Goal: Information Seeking & Learning: Learn about a topic

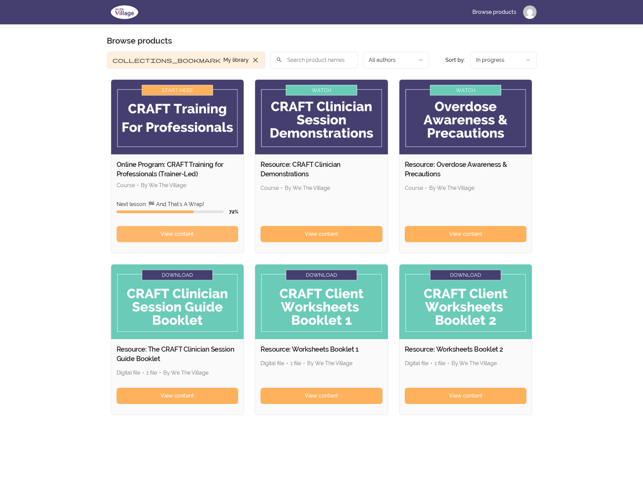
click at [192, 232] on span "View content" at bounding box center [176, 234] width 33 height 8
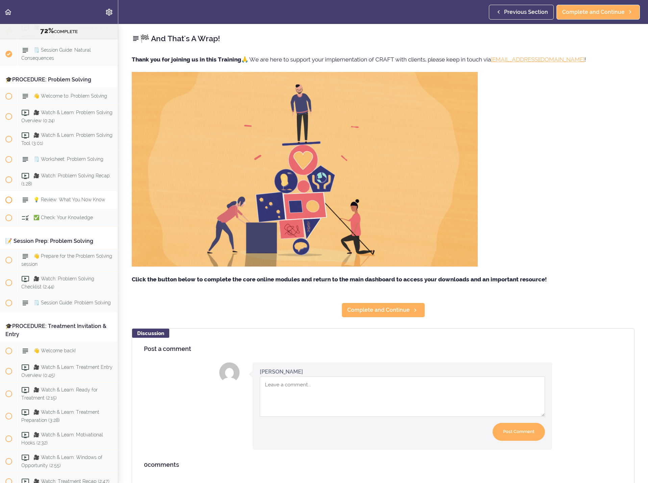
scroll to position [3284, 0]
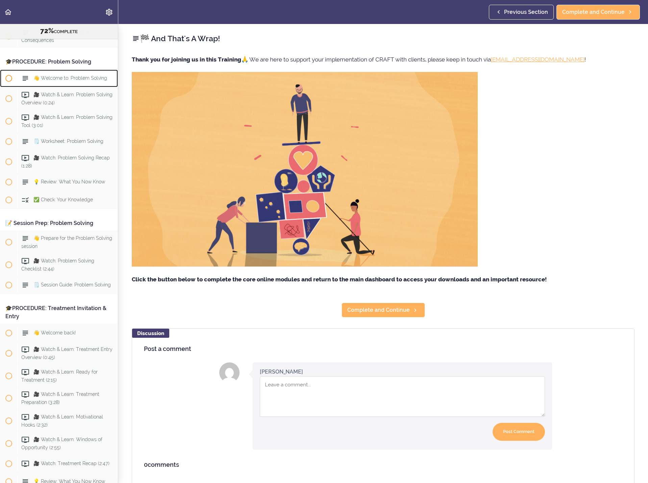
click at [76, 81] on span "👋 Welcome to: Problem Solving" at bounding box center [70, 77] width 74 height 5
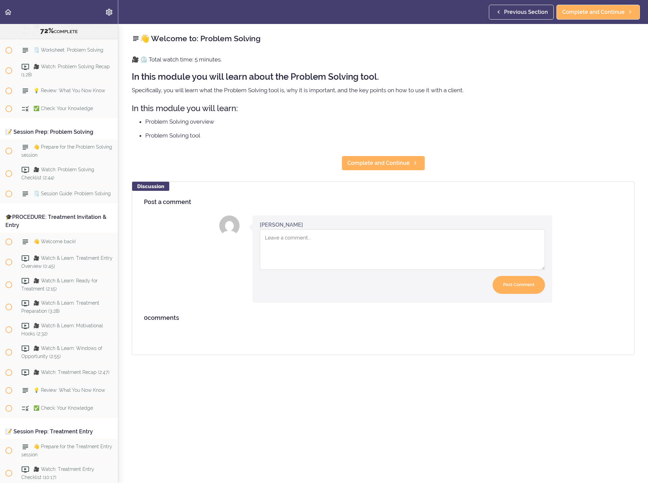
scroll to position [3393, 0]
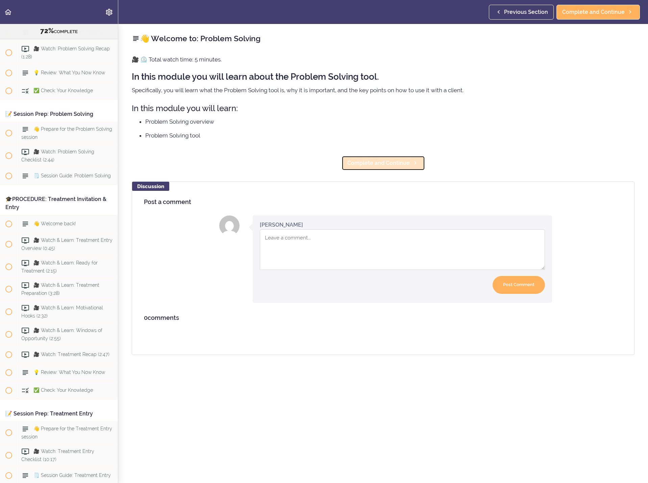
click at [373, 163] on span "Complete and Continue" at bounding box center [378, 163] width 62 height 8
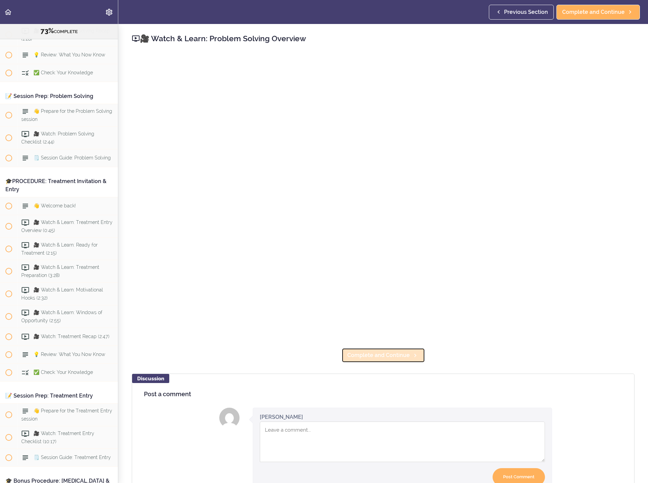
click at [382, 352] on span "Complete and Continue" at bounding box center [378, 355] width 62 height 8
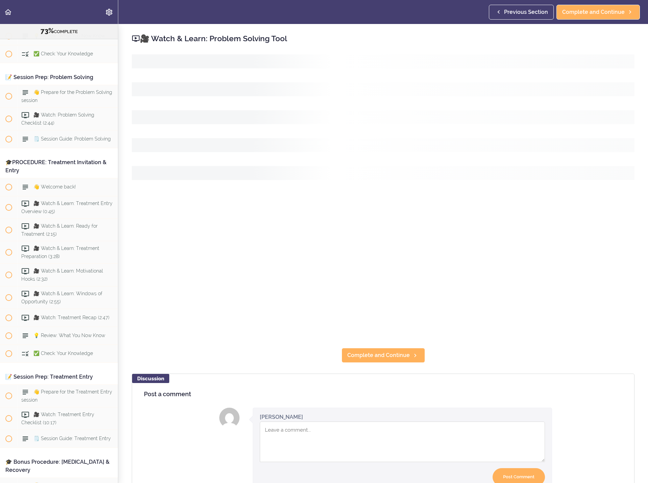
scroll to position [3434, 0]
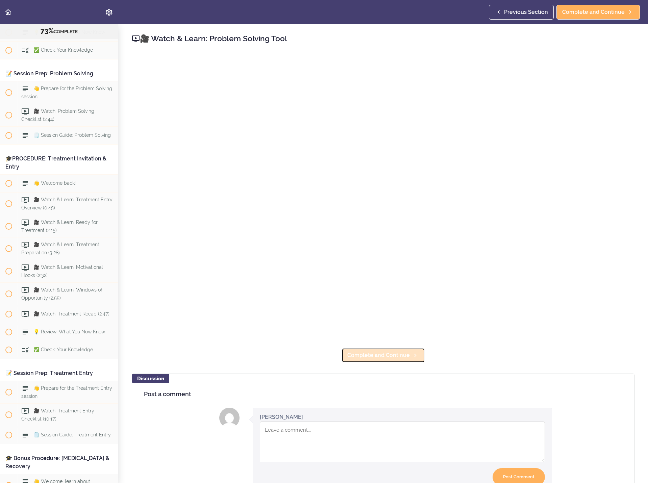
click at [386, 355] on span "Complete and Continue" at bounding box center [378, 355] width 62 height 8
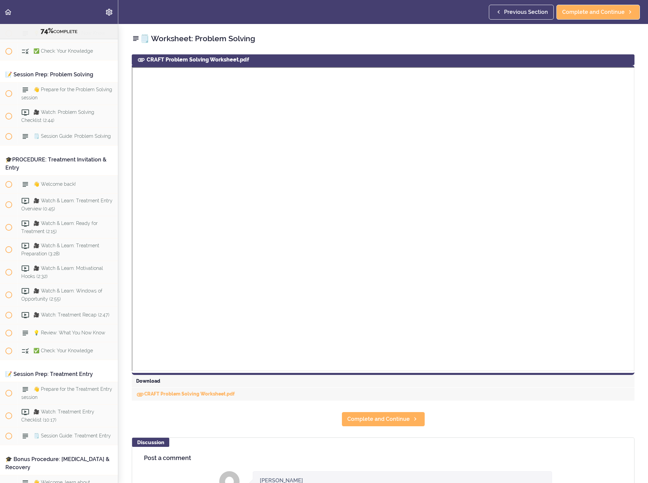
scroll to position [3456, 0]
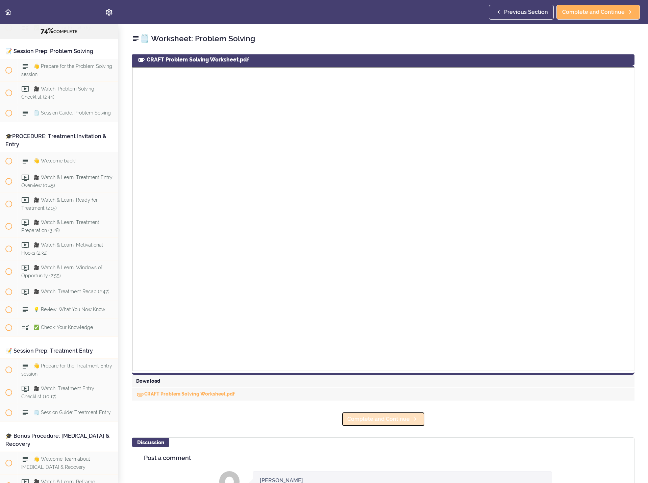
click at [362, 418] on span "Complete and Continue" at bounding box center [378, 419] width 62 height 8
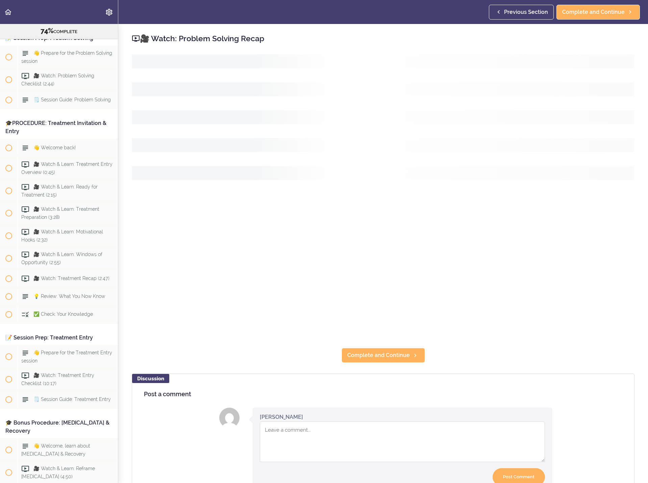
scroll to position [3474, 0]
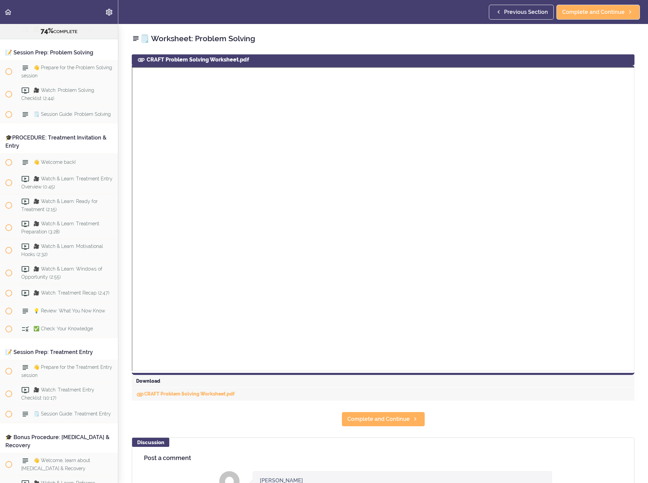
scroll to position [3456, 0]
click at [211, 392] on link "CRAFT Problem Solving Worksheet.pdf" at bounding box center [185, 393] width 99 height 5
click at [384, 419] on span "Complete and Continue" at bounding box center [378, 419] width 62 height 8
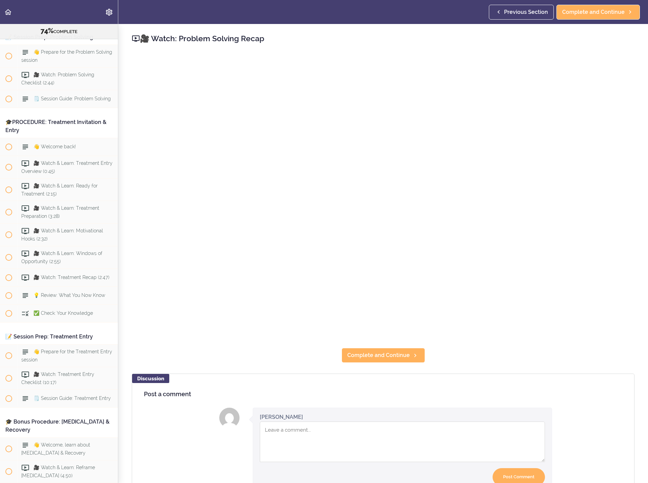
scroll to position [3474, 0]
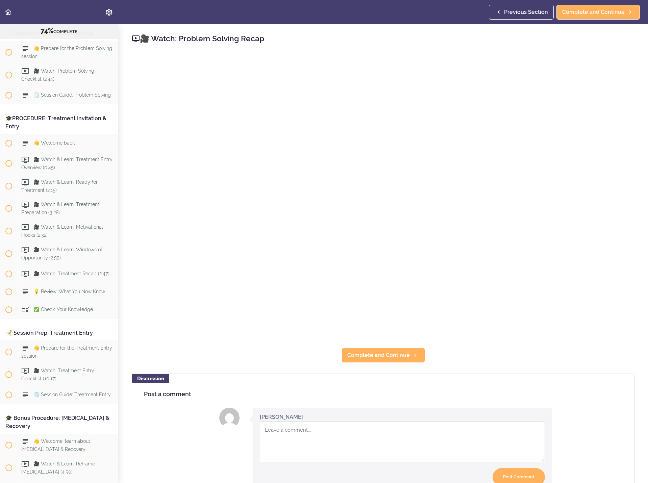
click at [639, 377] on div "🎥 Watch: Problem Solving Recap Complete and Continue Discussion Post a comment …" at bounding box center [382, 253] width 529 height 459
click at [396, 353] on span "Complete and Continue" at bounding box center [378, 355] width 62 height 8
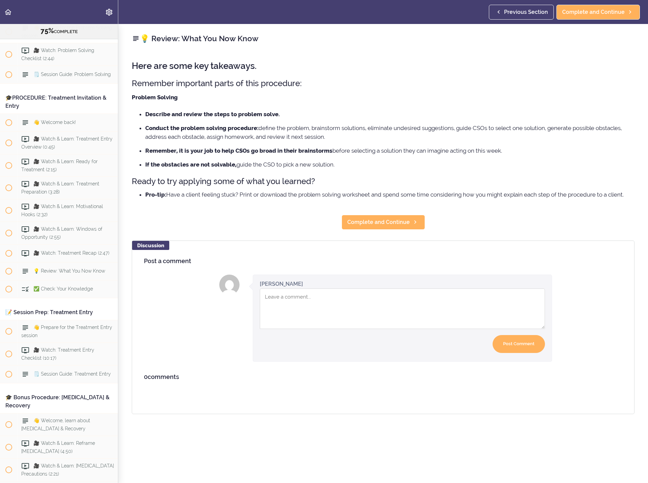
scroll to position [3497, 0]
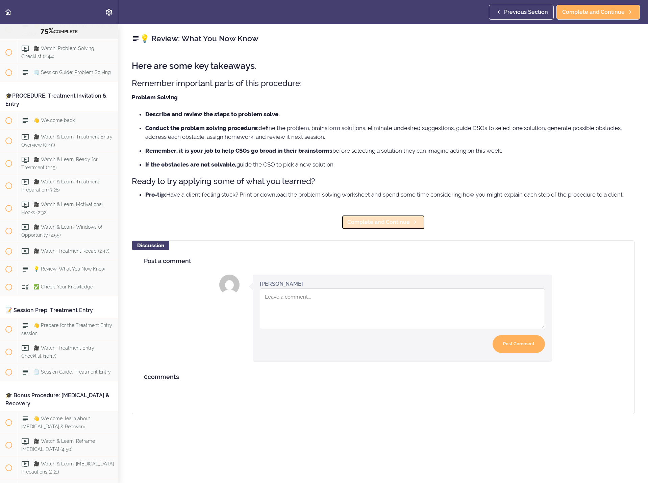
click at [388, 226] on span "Complete and Continue" at bounding box center [378, 222] width 62 height 8
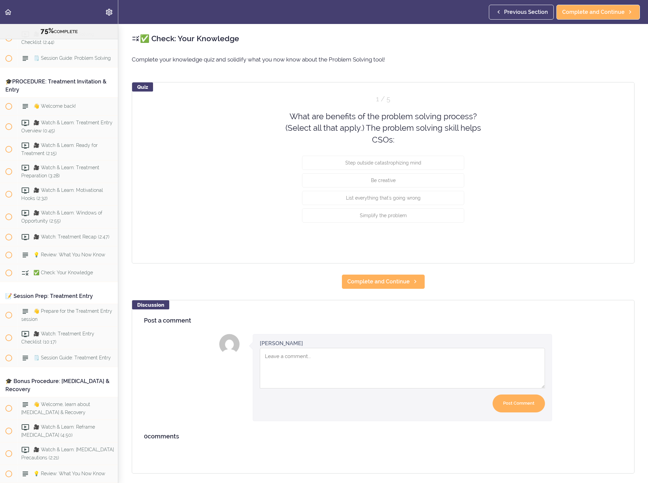
scroll to position [3514, 0]
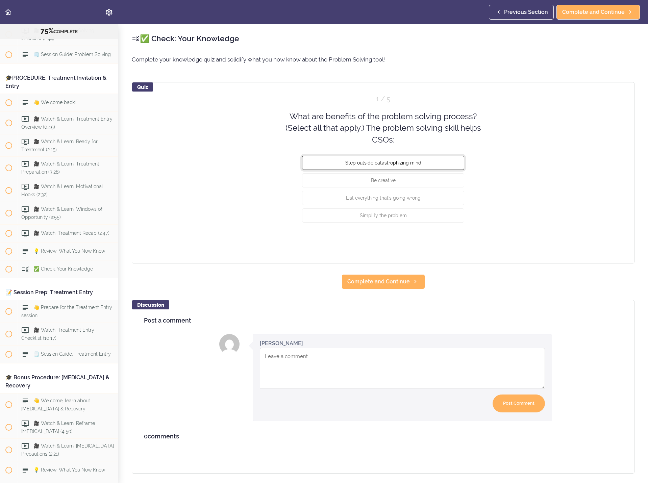
click at [407, 168] on button "Step outside catastrophizing mind" at bounding box center [383, 163] width 162 height 14
click at [406, 177] on button "Be creative" at bounding box center [383, 180] width 162 height 14
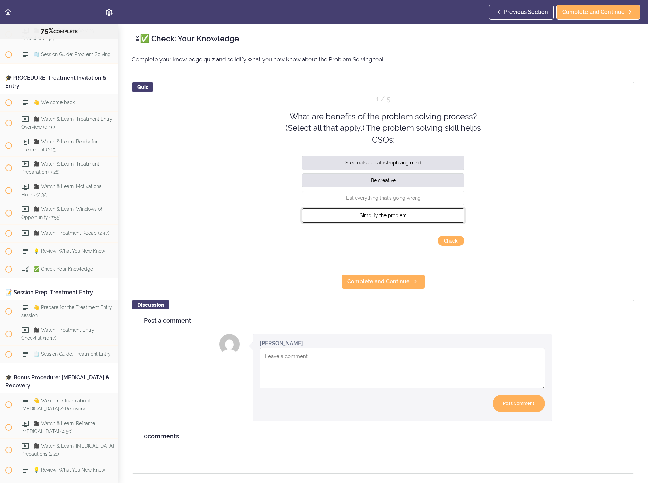
click at [403, 219] on button "Simplify the problem" at bounding box center [383, 215] width 162 height 14
click at [443, 240] on button "Check" at bounding box center [450, 240] width 27 height 9
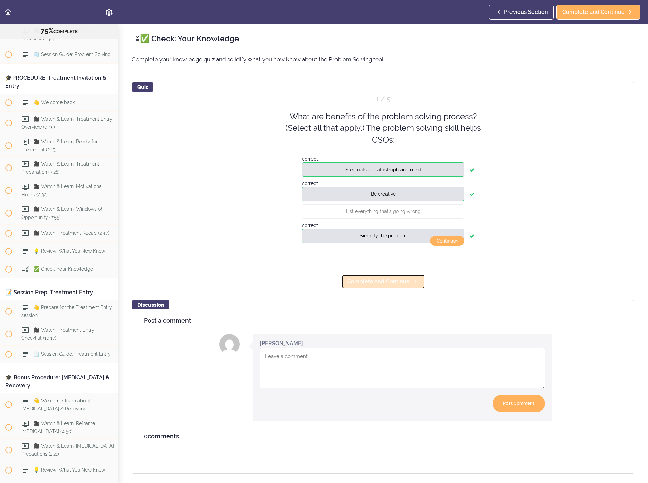
click at [377, 281] on span "Complete and Continue" at bounding box center [378, 282] width 62 height 8
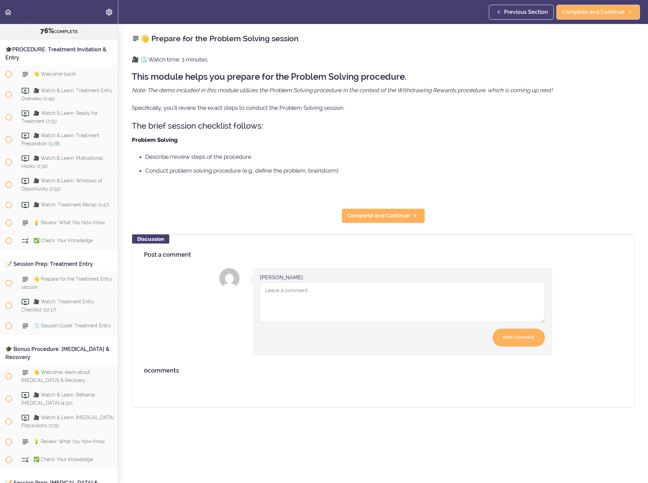
scroll to position [3588, 0]
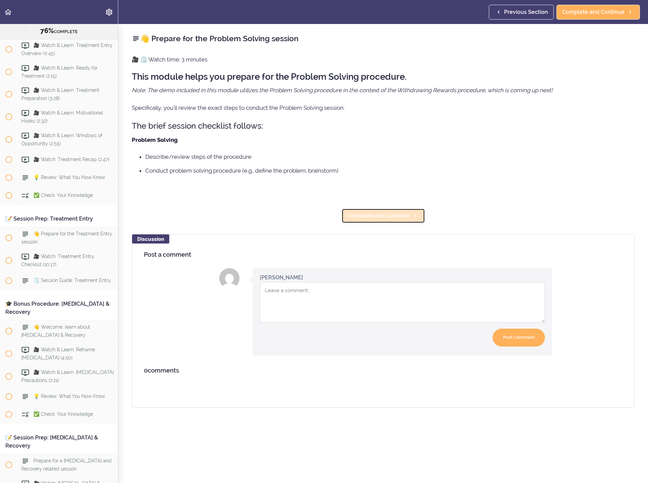
click at [390, 215] on span "Complete and Continue" at bounding box center [378, 216] width 62 height 8
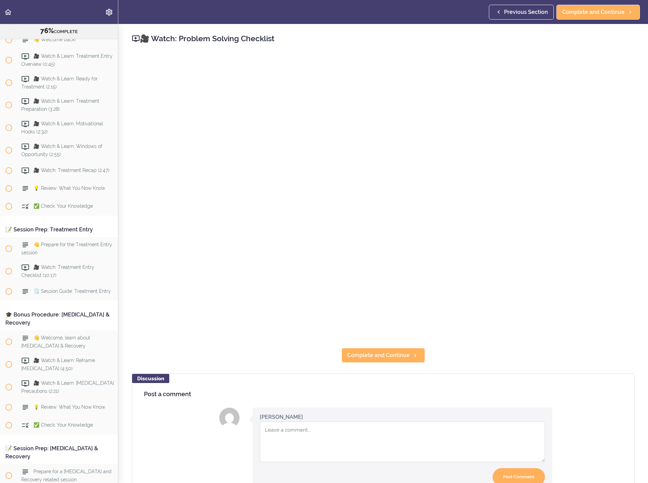
scroll to position [3577, 0]
click at [381, 356] on span "Complete and Continue" at bounding box center [378, 355] width 62 height 8
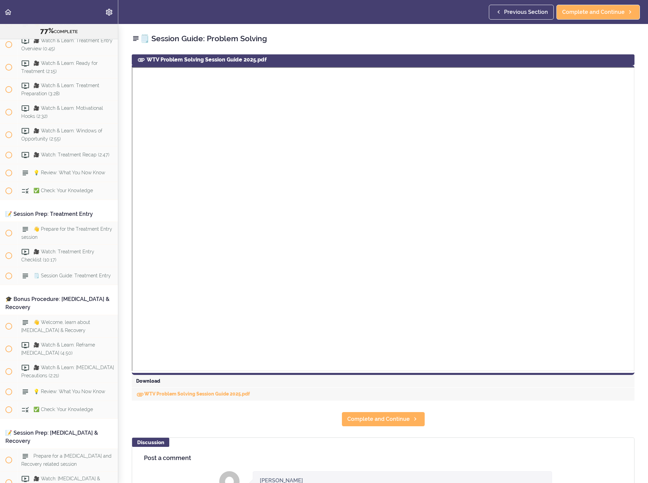
scroll to position [3599, 0]
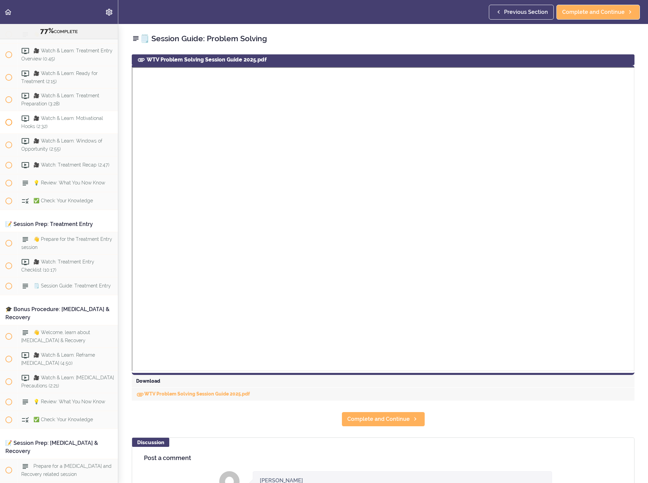
scroll to position [3566, 0]
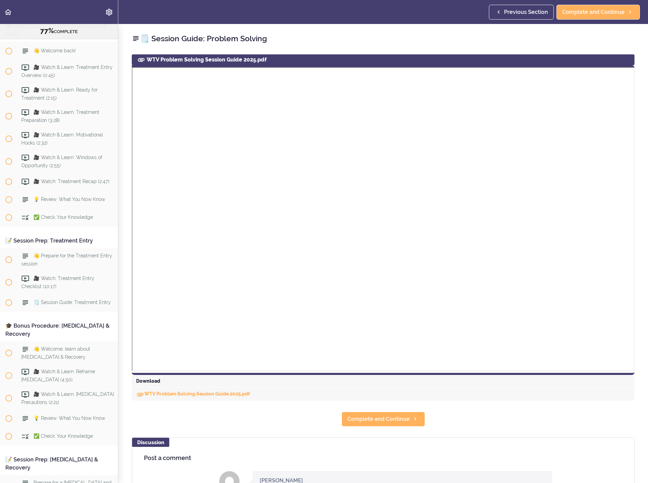
click at [38, 6] on span "🗒️ Session Guide: Problem Solving" at bounding box center [71, 2] width 77 height 5
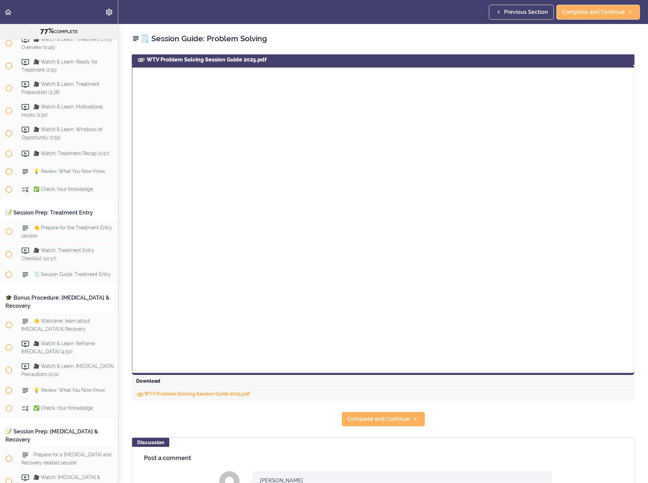
scroll to position [3599, 0]
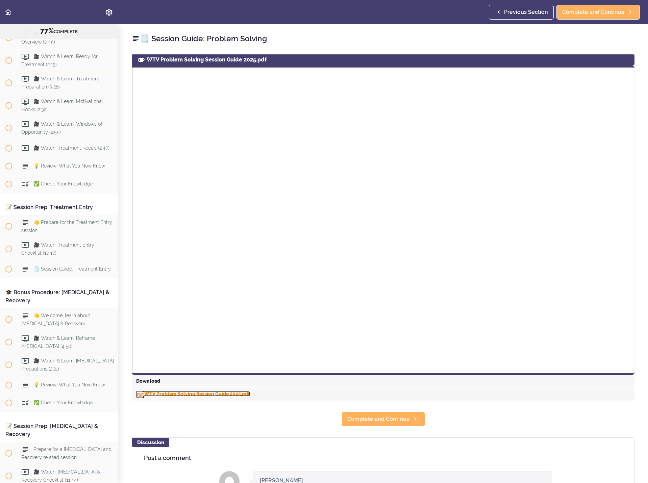
click at [200, 392] on link "WTV Problem Solving Session Guide 2025.pdf" at bounding box center [193, 393] width 114 height 5
click at [409, 422] on link "Complete and Continue" at bounding box center [382, 419] width 83 height 15
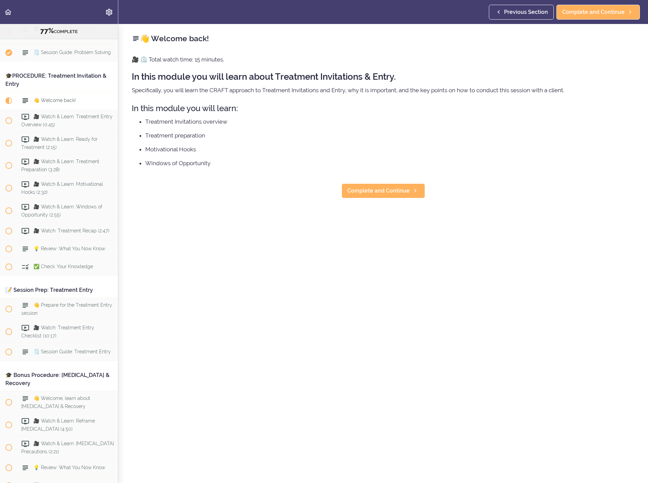
scroll to position [3517, 0]
click at [411, 194] on icon at bounding box center [415, 190] width 8 height 7
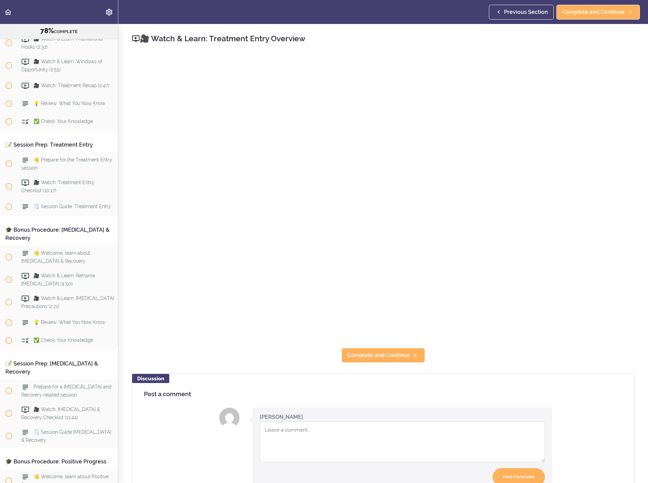
scroll to position [3670, 0]
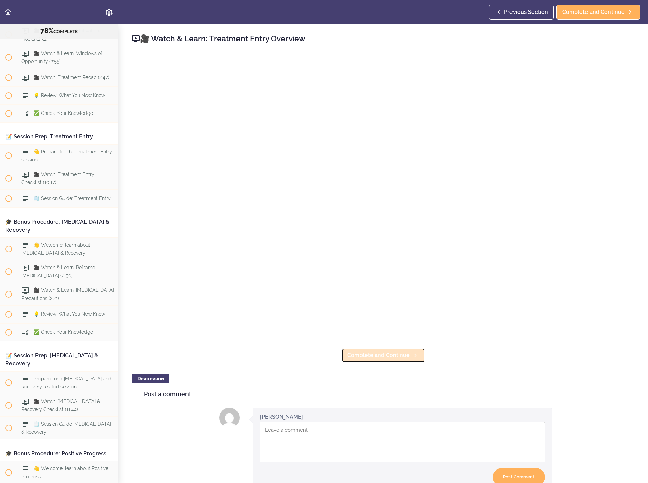
click at [373, 348] on link "Complete and Continue" at bounding box center [382, 355] width 83 height 15
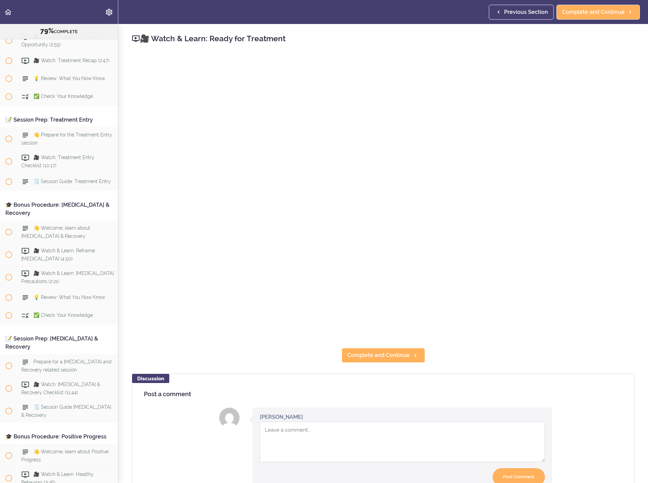
scroll to position [3693, 0]
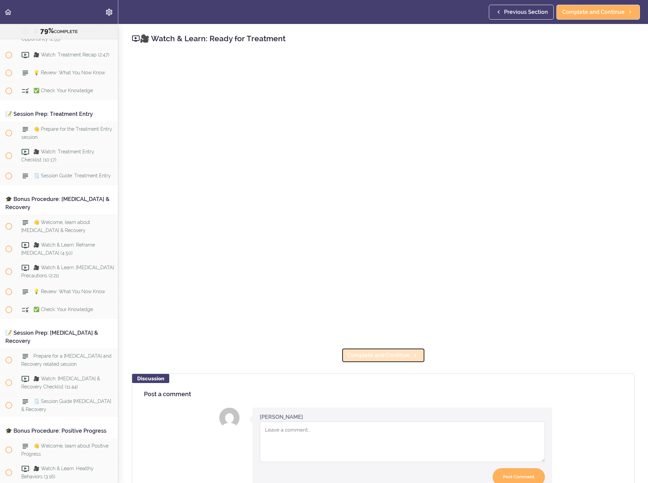
click at [384, 351] on span "Complete and Continue" at bounding box center [378, 355] width 62 height 8
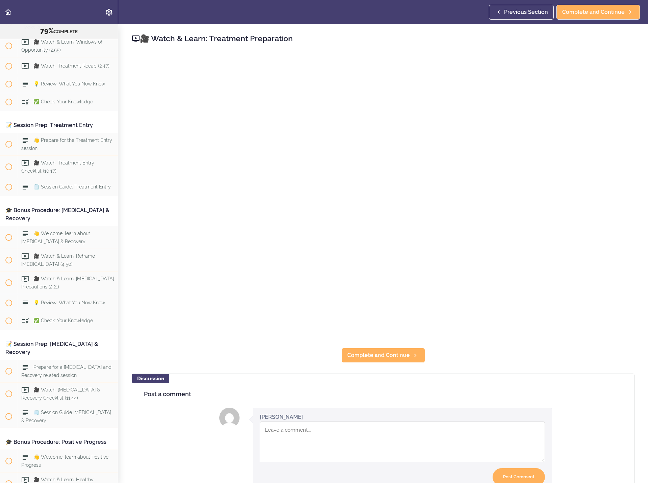
drag, startPoint x: 627, startPoint y: 31, endPoint x: 484, endPoint y: 36, distance: 143.3
click at [627, 31] on div "🎥 Watch & Learn: Treatment Preparation Complete and Continue Discussion Post a …" at bounding box center [382, 253] width 529 height 459
click at [382, 352] on span "Complete and Continue" at bounding box center [378, 355] width 62 height 8
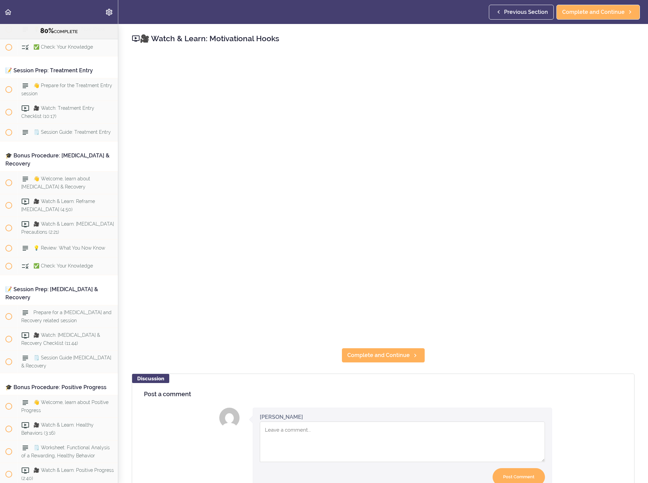
scroll to position [3738, 0]
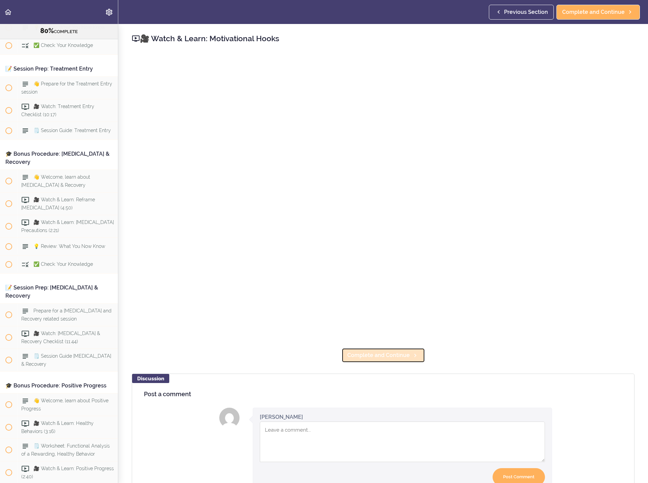
click at [415, 348] on link "Complete and Continue" at bounding box center [382, 355] width 83 height 15
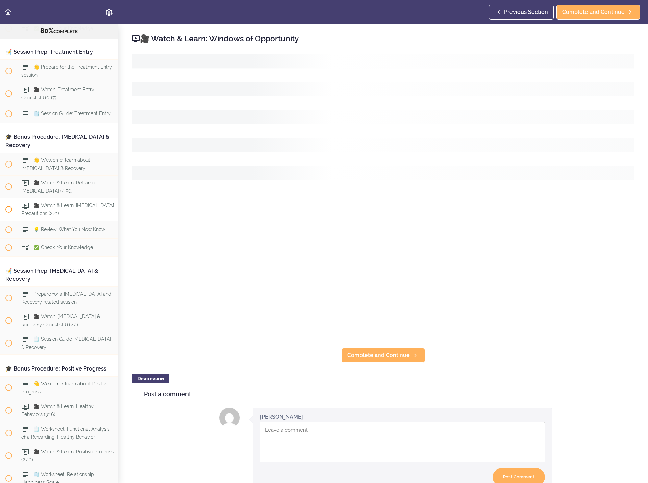
scroll to position [3761, 0]
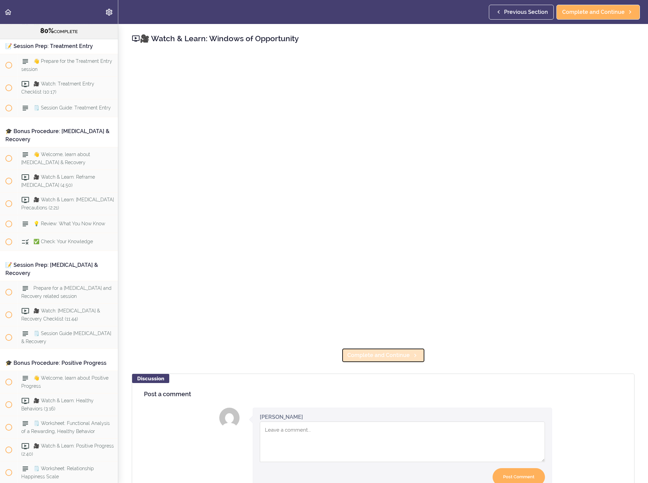
click at [344, 353] on link "Complete and Continue" at bounding box center [382, 355] width 83 height 15
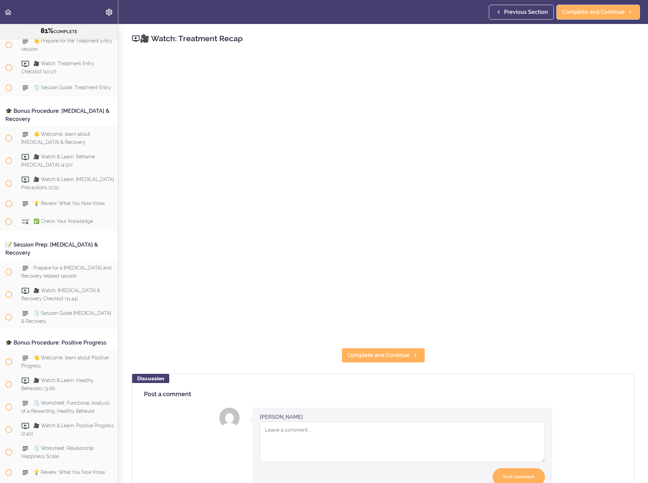
scroll to position [3783, 0]
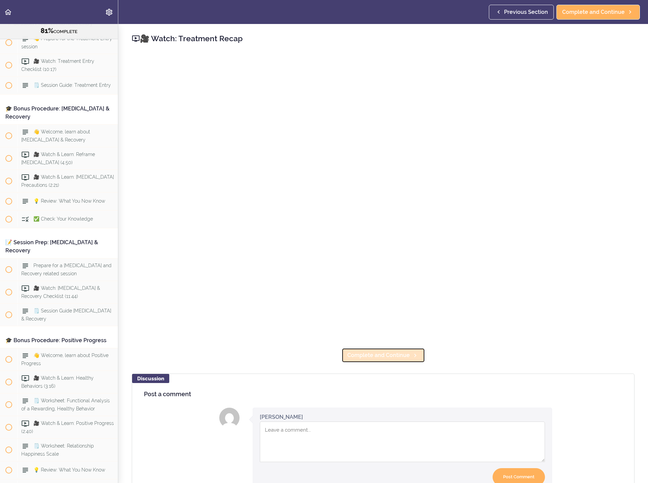
click at [405, 355] on span "Complete and Continue" at bounding box center [378, 355] width 62 height 8
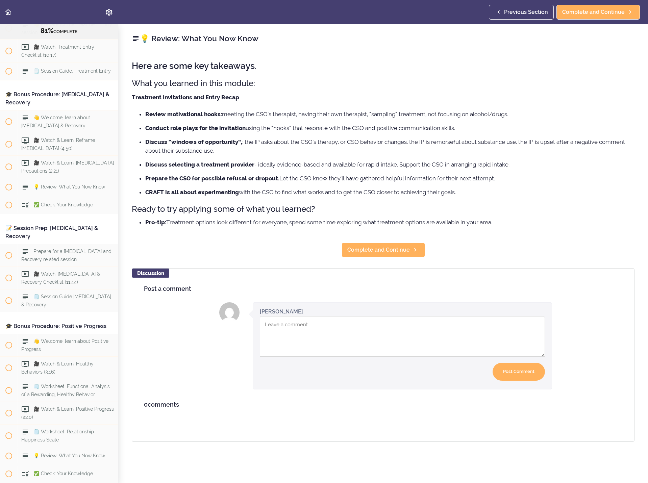
scroll to position [3801, 0]
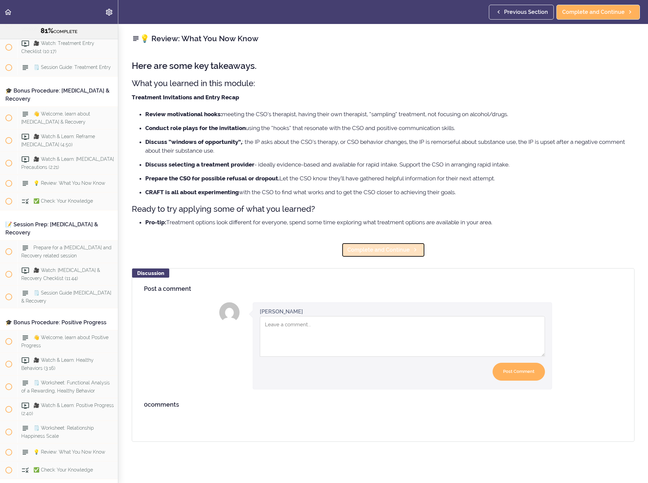
click at [387, 245] on link "Complete and Continue" at bounding box center [382, 249] width 83 height 15
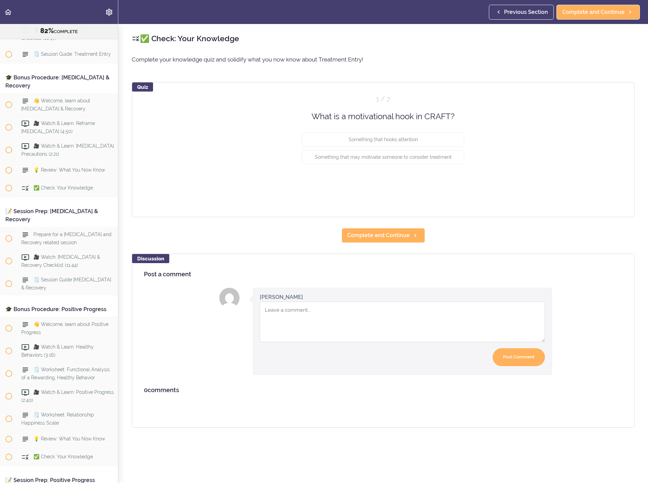
scroll to position [3819, 0]
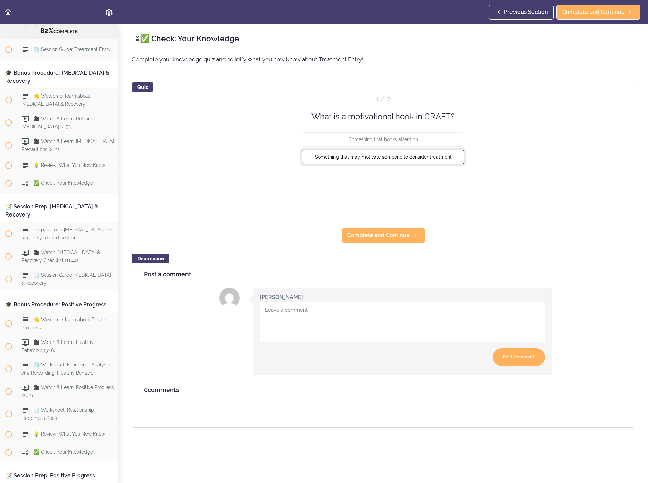
click at [422, 162] on button "Something that may motivate someone to consider treatment" at bounding box center [383, 157] width 162 height 14
click at [446, 189] on div "Quiz 1 / 7 What is a motivational hook in CRAFT? Something that hooks attention…" at bounding box center [383, 149] width 502 height 135
click at [447, 187] on div "Quiz 1 / 7 What is a motivational hook in CRAFT? Something that hooks attention…" at bounding box center [383, 149] width 502 height 135
click at [447, 184] on button "Check" at bounding box center [450, 182] width 27 height 9
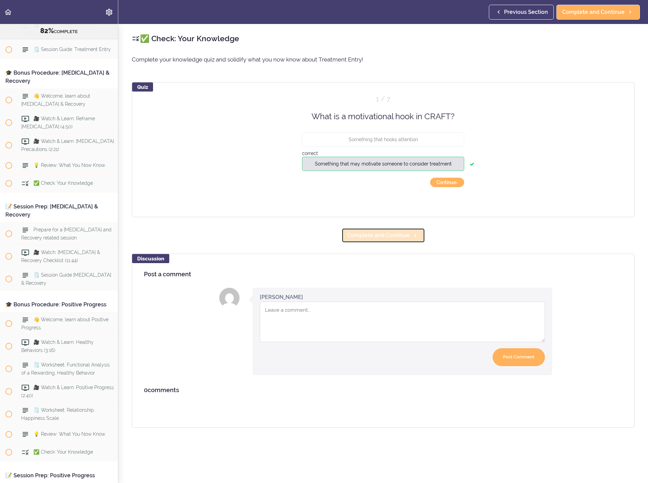
click at [391, 242] on link "Complete and Continue" at bounding box center [382, 235] width 83 height 15
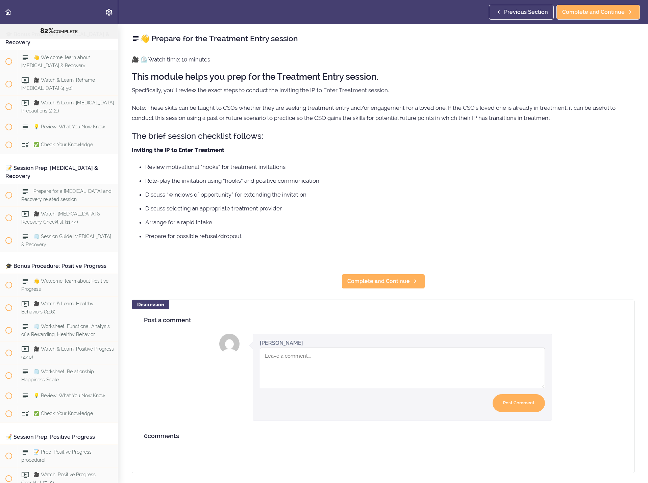
scroll to position [3859, 0]
click at [367, 284] on span "Complete and Continue" at bounding box center [378, 281] width 62 height 8
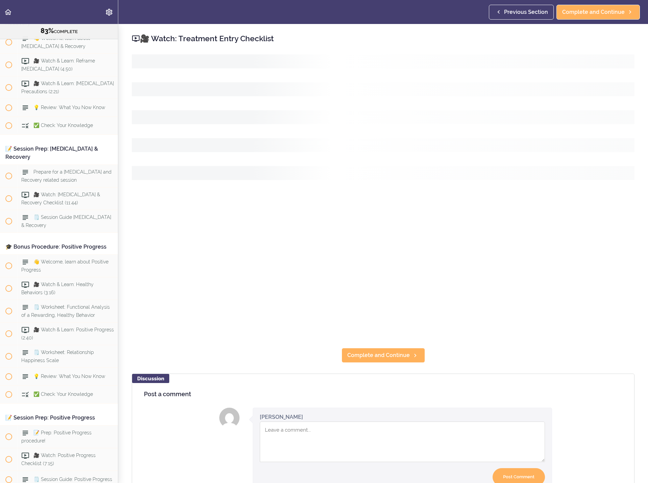
scroll to position [3881, 0]
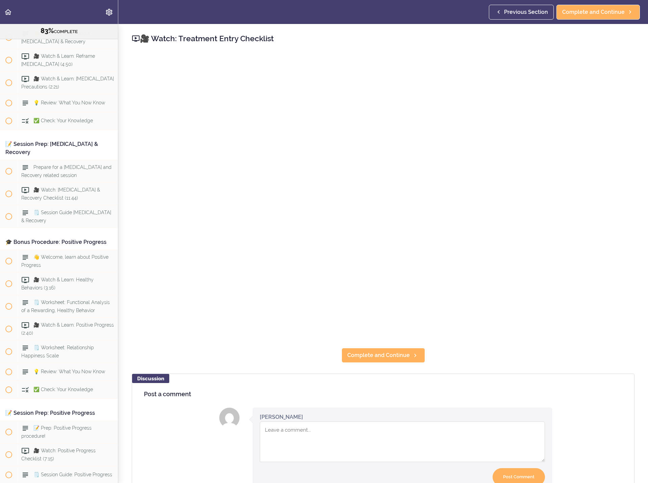
click at [421, 348] on div "🎥 Watch: Treatment Entry Checklist Complete and Continue Discussion Post a comm…" at bounding box center [382, 253] width 529 height 459
click at [372, 356] on span "Complete and Continue" at bounding box center [378, 355] width 62 height 8
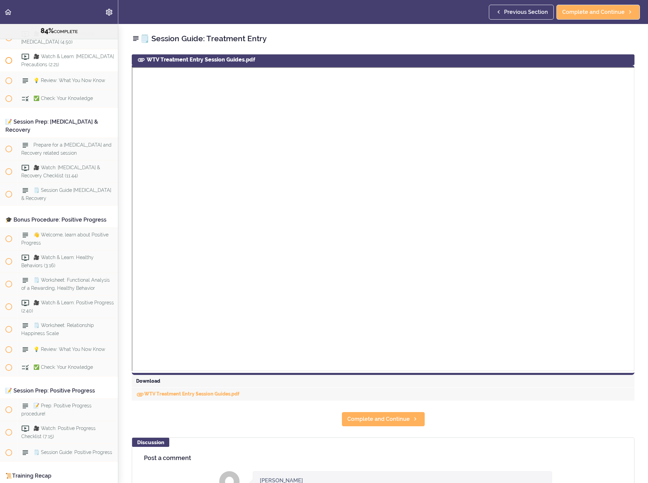
scroll to position [3904, 0]
click at [187, 395] on link "WTV Treatment Entry Session Guides.pdf" at bounding box center [187, 393] width 103 height 5
click at [364, 417] on span "Complete and Continue" at bounding box center [378, 419] width 62 height 8
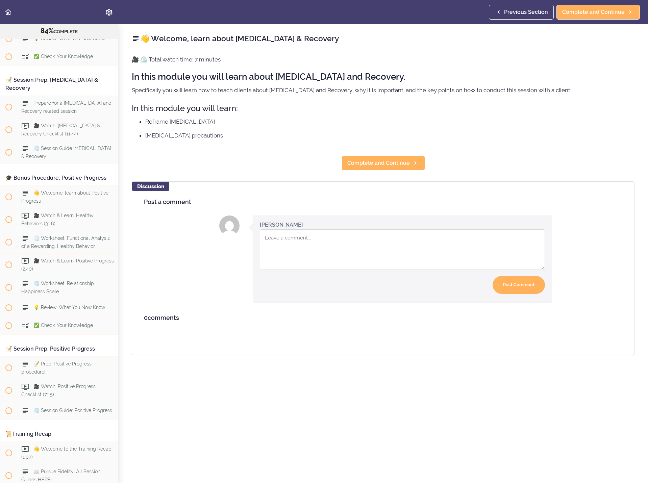
scroll to position [3957, 0]
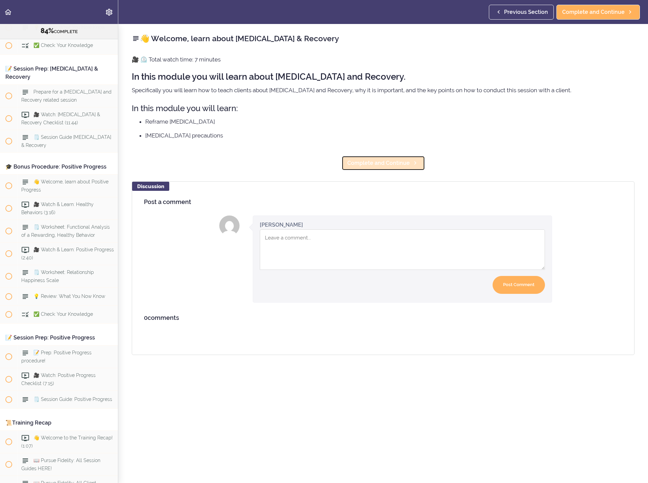
click at [362, 159] on span "Complete and Continue" at bounding box center [378, 163] width 62 height 8
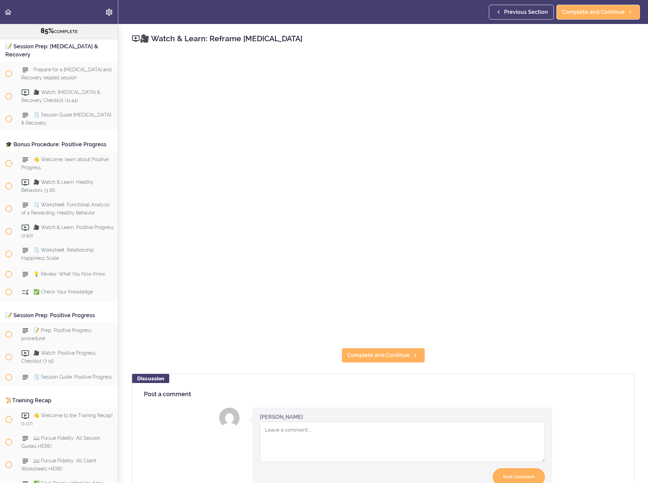
scroll to position [3979, 0]
click at [413, 355] on icon at bounding box center [415, 355] width 8 height 7
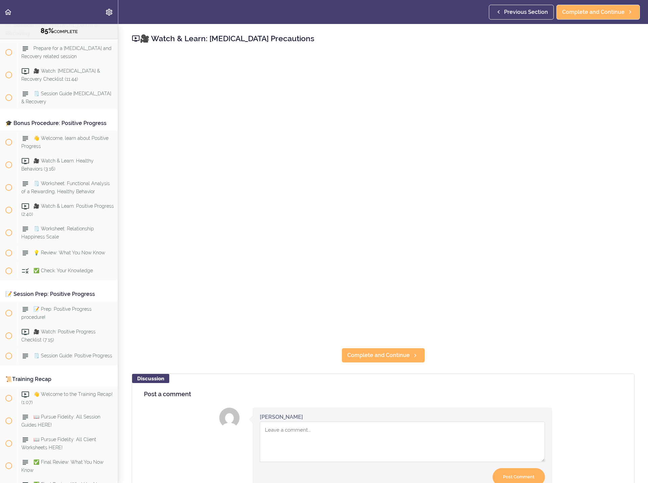
scroll to position [4002, 0]
click at [401, 354] on span "Complete and Continue" at bounding box center [378, 355] width 62 height 8
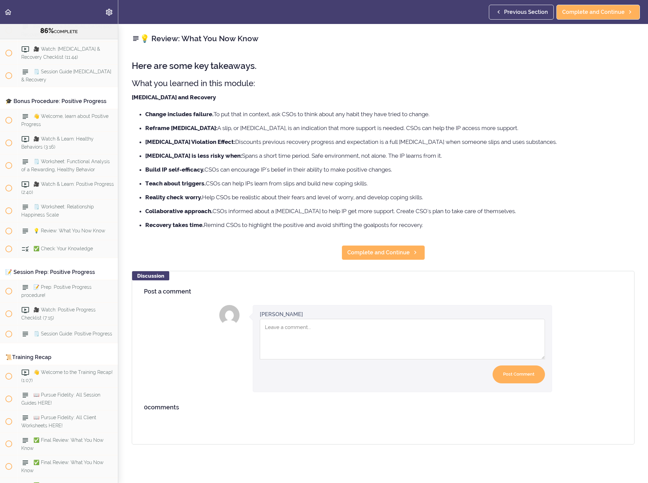
scroll to position [4025, 0]
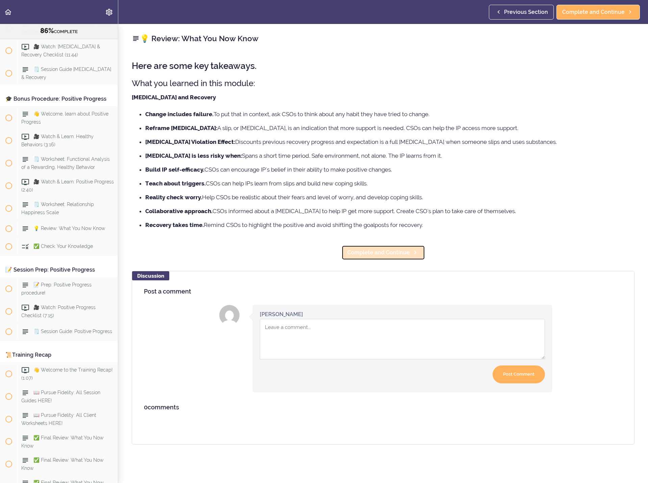
click at [357, 249] on span "Complete and Continue" at bounding box center [378, 253] width 62 height 8
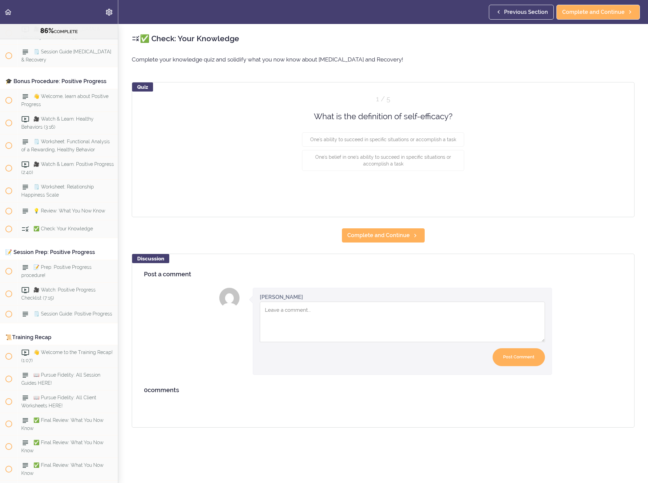
scroll to position [4043, 0]
click at [405, 162] on button "One's belief in one's ability to succeed in specific situations or accomplish a…" at bounding box center [383, 160] width 162 height 21
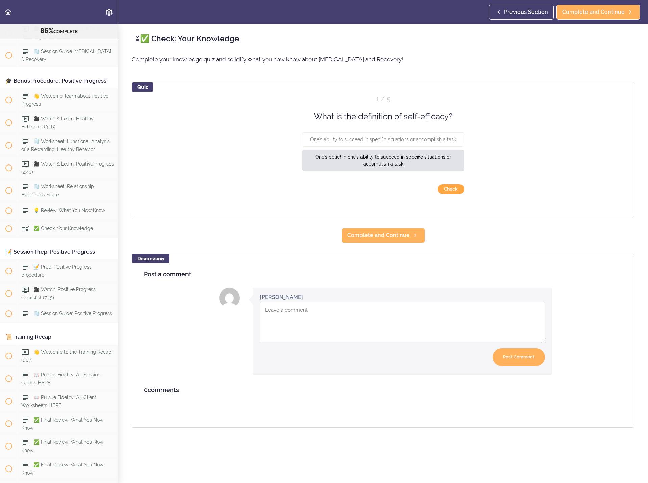
click at [447, 189] on button "Check" at bounding box center [450, 188] width 27 height 9
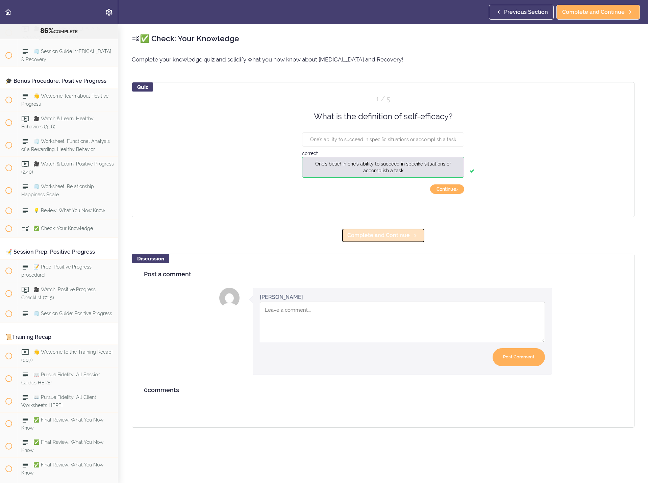
click at [390, 233] on span "Complete and Continue" at bounding box center [378, 235] width 62 height 8
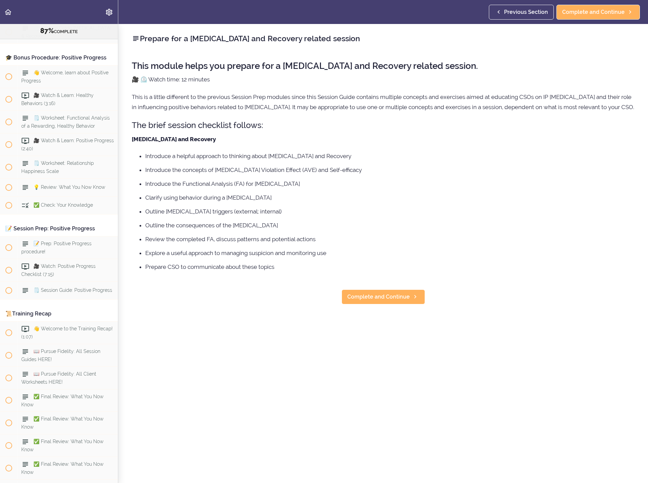
scroll to position [4082, 0]
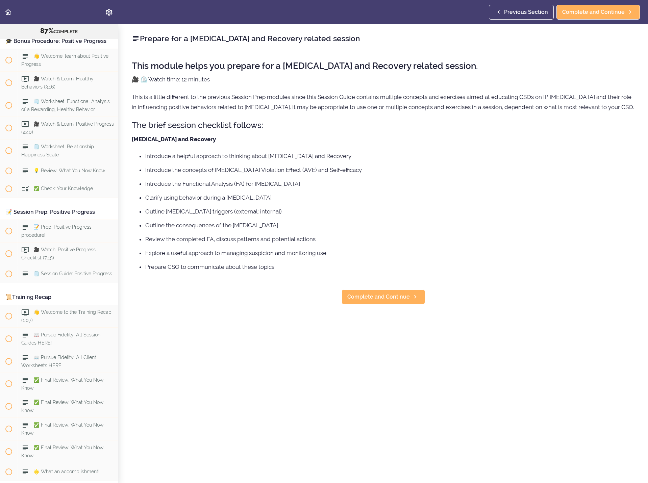
click at [354, 296] on div "Prepare for a Relapse and Recovery related session This module helps you prepar…" at bounding box center [382, 253] width 529 height 459
click at [361, 301] on span "Complete and Continue" at bounding box center [378, 297] width 62 height 8
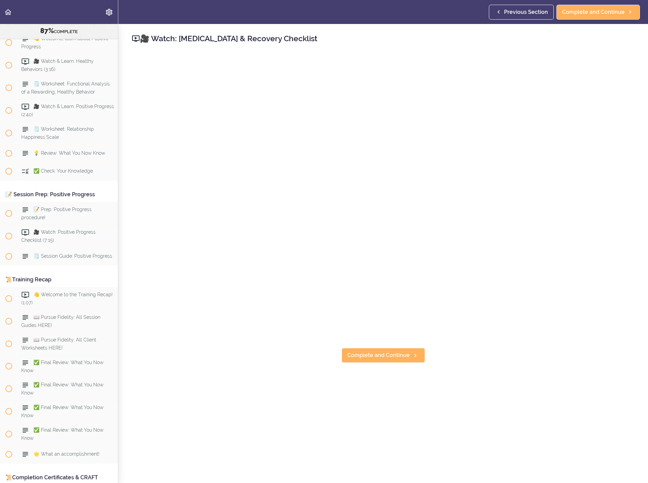
scroll to position [4105, 0]
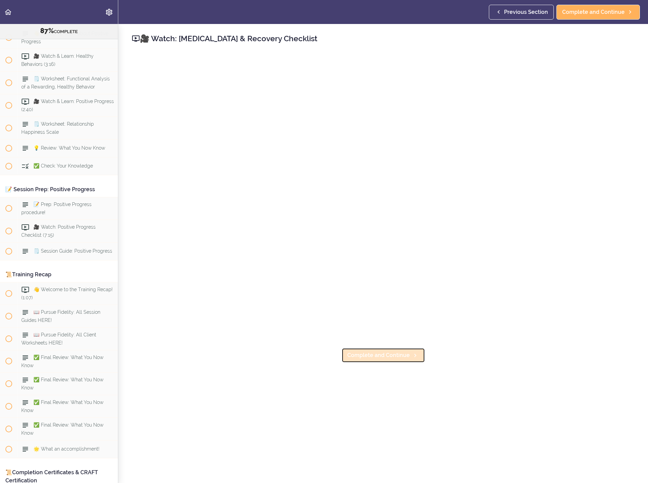
click at [390, 353] on span "Complete and Continue" at bounding box center [378, 355] width 62 height 8
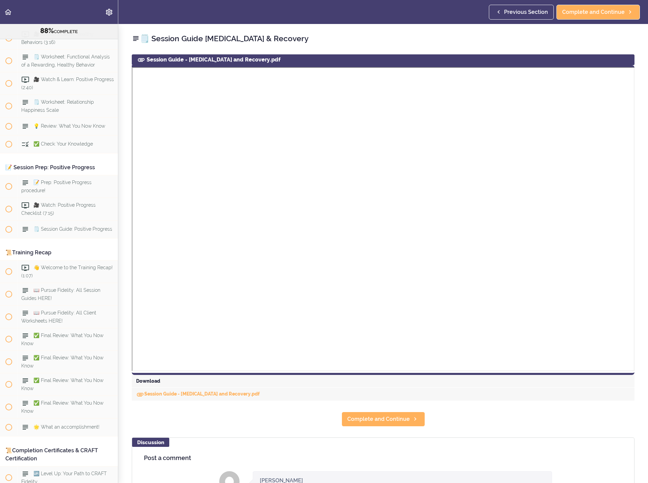
scroll to position [4128, 0]
click at [161, 395] on link "Session Guide - Relapse and Recovery.pdf" at bounding box center [198, 393] width 124 height 5
click at [380, 419] on span "Complete and Continue" at bounding box center [378, 419] width 62 height 8
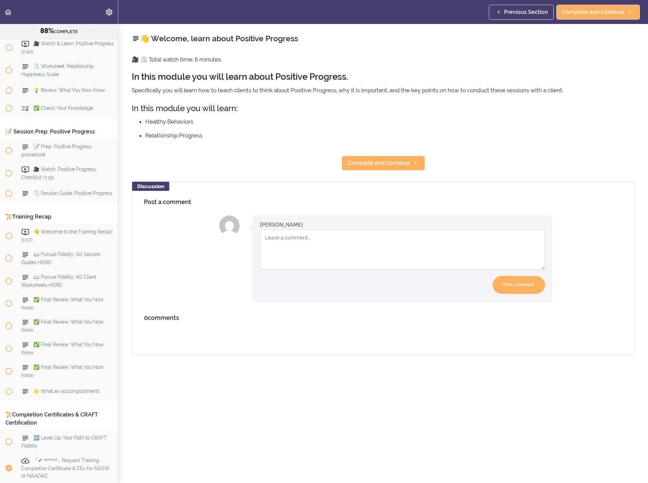
scroll to position [4172, 0]
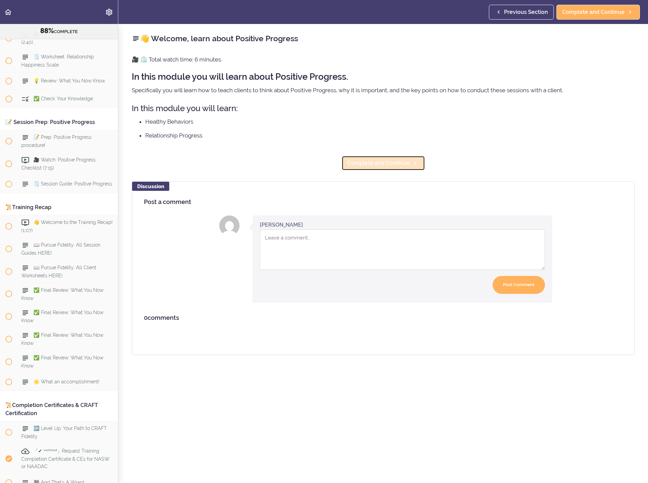
click at [372, 161] on span "Complete and Continue" at bounding box center [378, 163] width 62 height 8
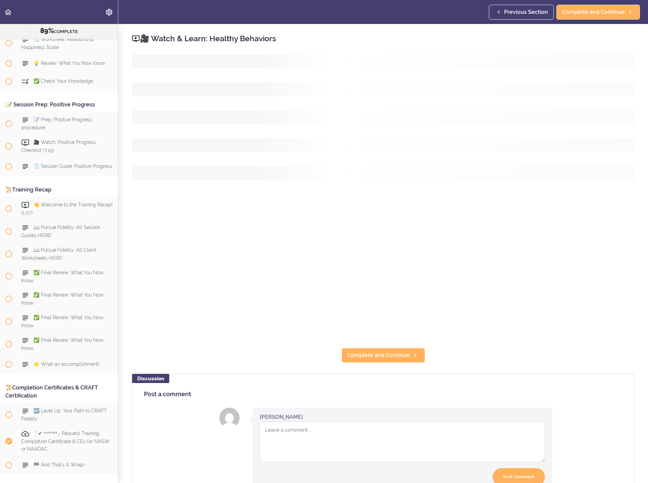
scroll to position [4195, 0]
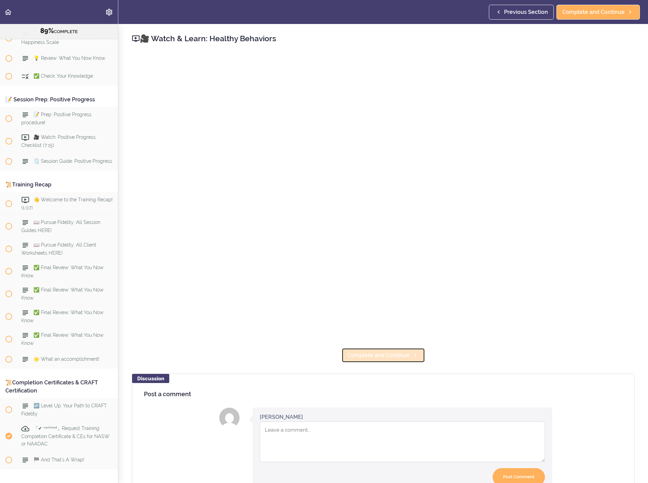
click at [370, 356] on span "Complete and Continue" at bounding box center [378, 355] width 62 height 8
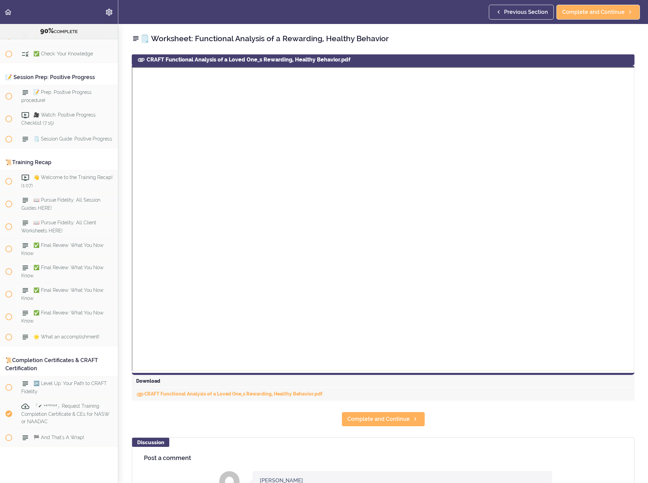
scroll to position [4217, 0]
click at [198, 396] on link "CRAFT Functional Analysis of a Loved One_s Rewarding, Healthy Behavior.pdf" at bounding box center [229, 393] width 186 height 5
click at [405, 418] on span "Complete and Continue" at bounding box center [378, 419] width 62 height 8
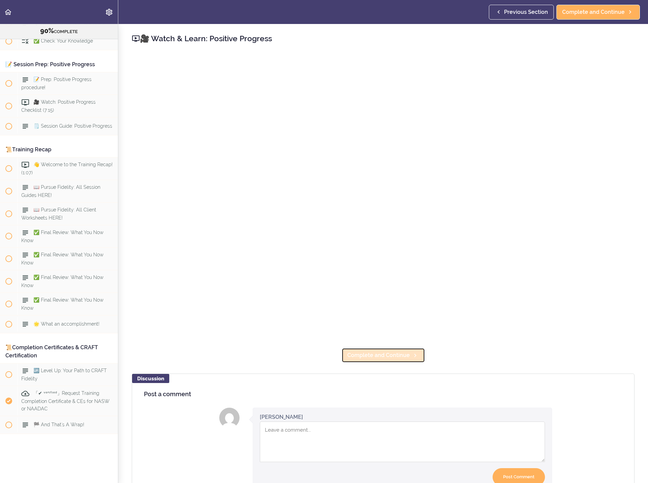
click at [356, 359] on link "Complete and Continue" at bounding box center [382, 355] width 83 height 15
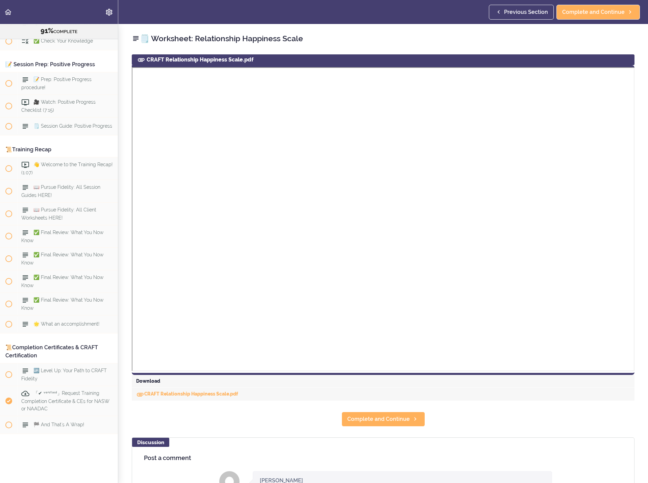
scroll to position [4262, 0]
click at [203, 388] on div "CRAFT Relationship Happiness Scale.pdf" at bounding box center [383, 394] width 502 height 13
click at [207, 396] on div "CRAFT Relationship Happiness Scale.pdf" at bounding box center [383, 394] width 502 height 13
click at [195, 394] on link "CRAFT Relationship Happiness Scale.pdf" at bounding box center [187, 393] width 102 height 5
click at [401, 417] on span "Complete and Continue" at bounding box center [378, 419] width 62 height 8
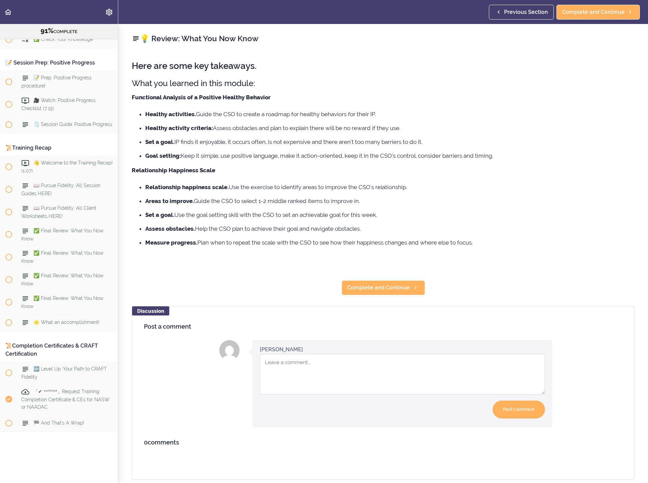
scroll to position [4285, 0]
click at [399, 281] on link "Complete and Continue" at bounding box center [382, 287] width 83 height 15
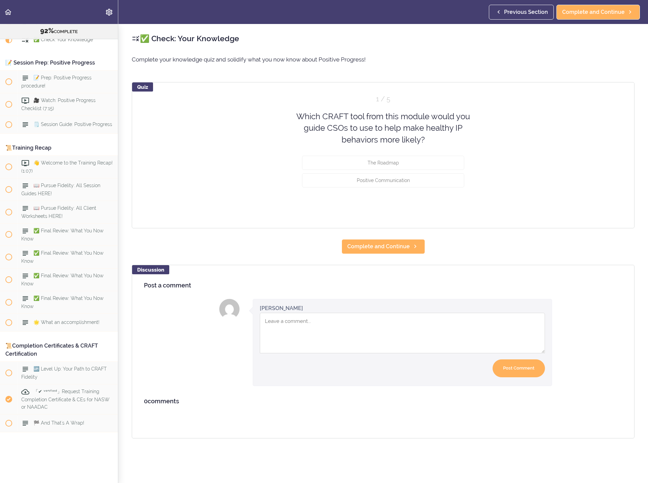
scroll to position [4303, 0]
click at [367, 164] on span "The Roadmap" at bounding box center [382, 162] width 31 height 5
click at [447, 202] on button "Check" at bounding box center [450, 205] width 27 height 9
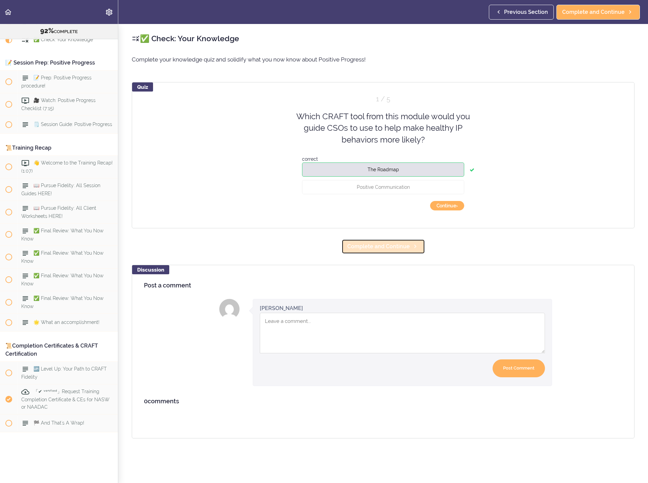
click at [380, 245] on span "Complete and Continue" at bounding box center [378, 246] width 62 height 8
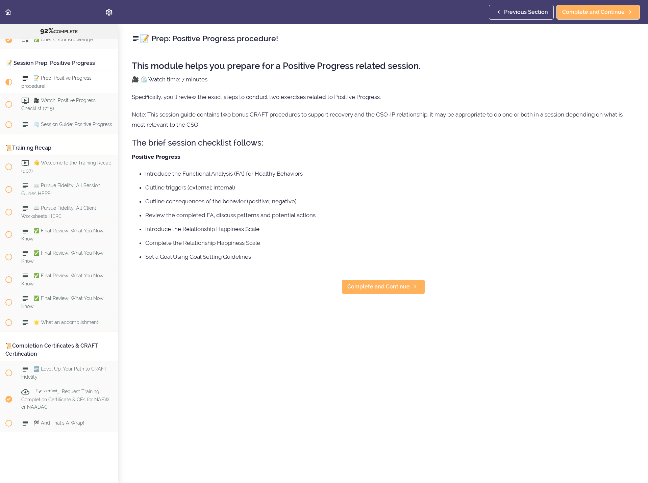
scroll to position [4331, 0]
click at [395, 287] on span "Complete and Continue" at bounding box center [378, 287] width 62 height 8
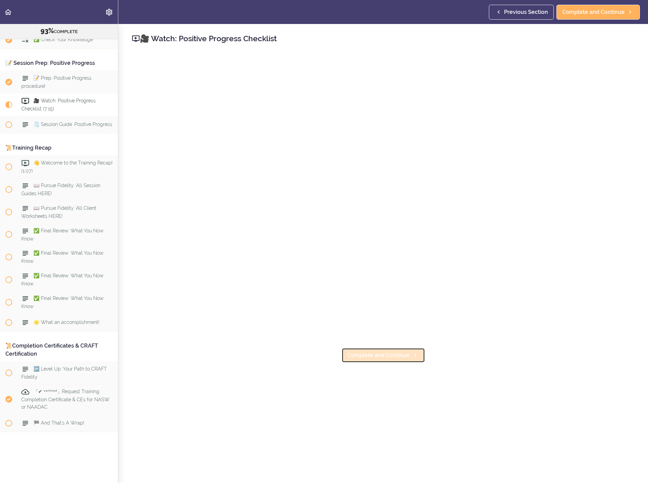
click at [392, 352] on span "Complete and Continue" at bounding box center [378, 355] width 62 height 8
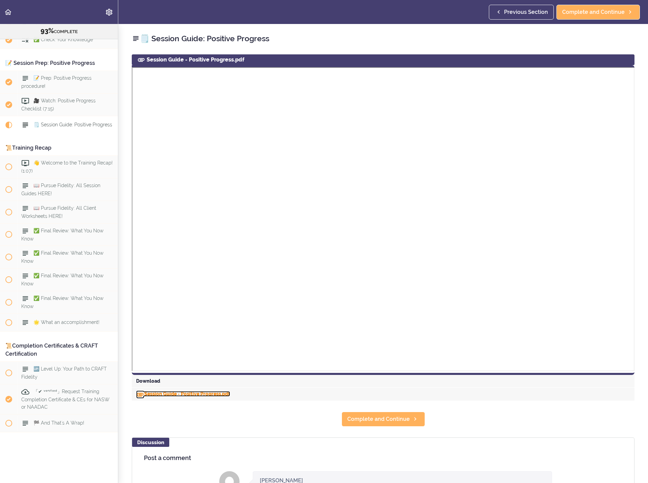
click at [164, 395] on link "Session Guide - Positive Progress.pdf" at bounding box center [183, 393] width 94 height 5
click at [364, 419] on span "Complete and Continue" at bounding box center [378, 419] width 62 height 8
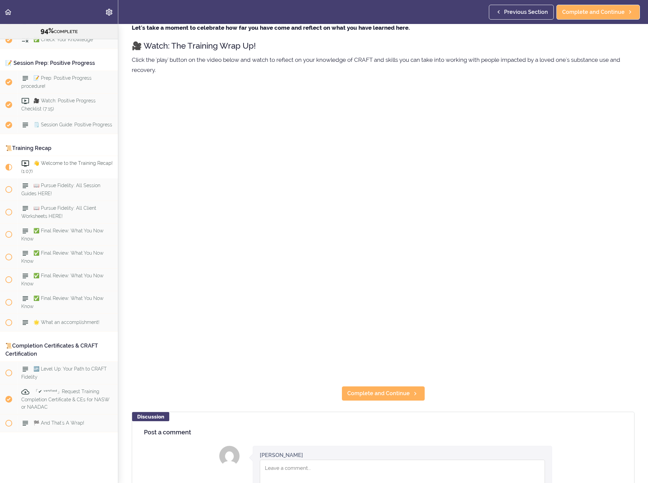
scroll to position [68, 0]
click at [378, 389] on span "Complete and Continue" at bounding box center [378, 393] width 62 height 8
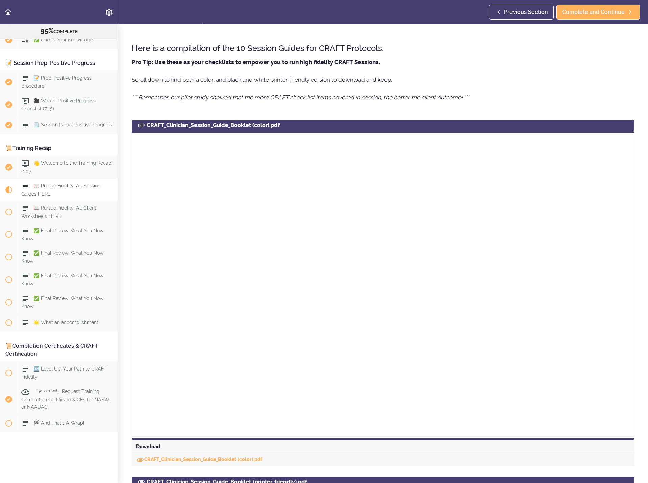
scroll to position [34, 0]
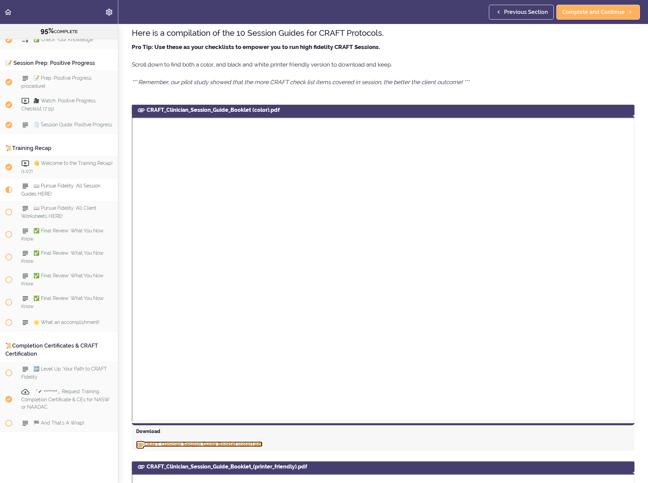
click at [173, 444] on link "CRAFT_Clinician_Session_Guide_Booklet (color).pdf" at bounding box center [199, 443] width 126 height 5
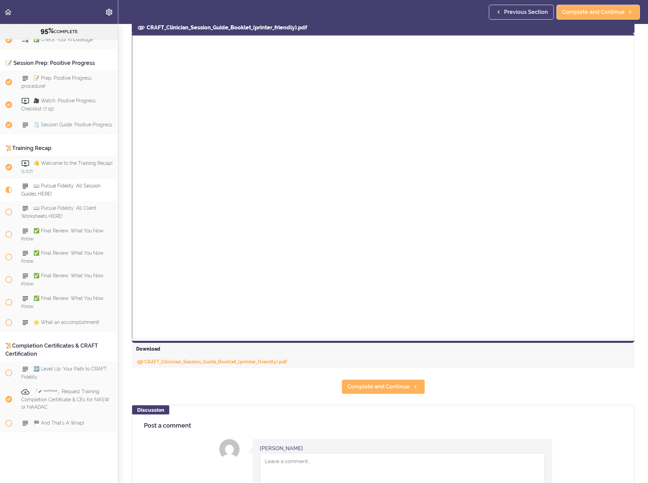
scroll to position [573, 0]
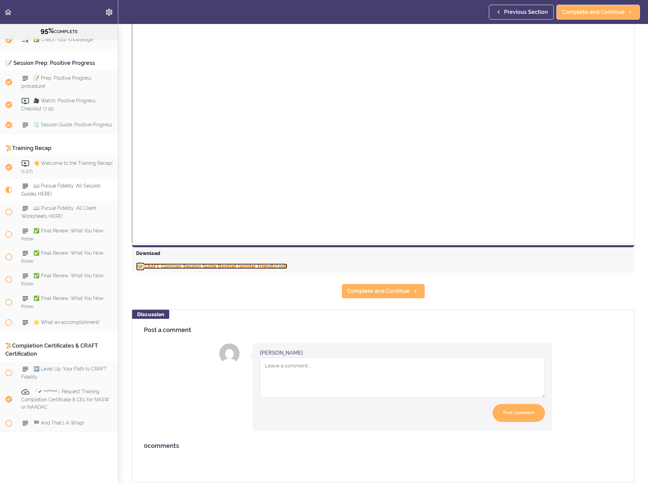
click at [226, 263] on link "CRAFT_Clinician_Session_Guide_Booklet_(printer_friendly).pdf" at bounding box center [211, 265] width 151 height 5
click at [185, 290] on section "Online Program: CRAFT Training for Professionals (Trainer-Led) 95% COMPLETE 📜In…" at bounding box center [324, 253] width 648 height 459
click at [392, 287] on span "Complete and Continue" at bounding box center [378, 291] width 62 height 8
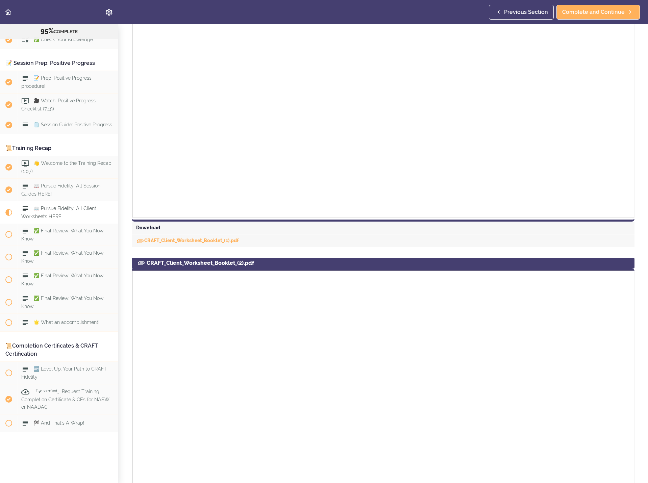
scroll to position [203, 0]
click at [161, 239] on link "CRAFT_Client_Worksheet_Booklet_(1).pdf" at bounding box center [187, 239] width 103 height 5
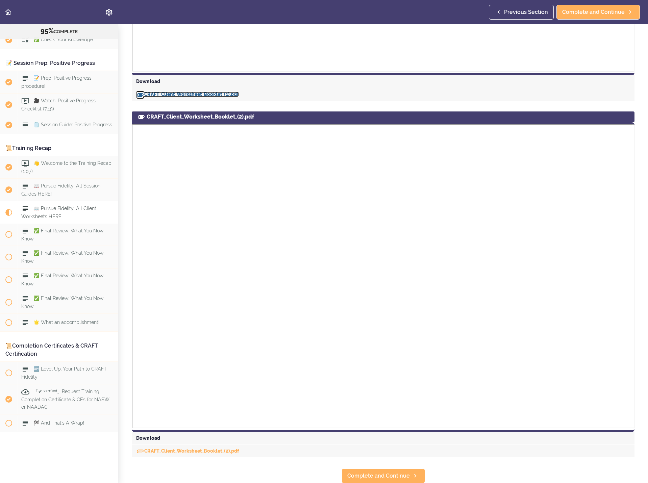
scroll to position [354, 0]
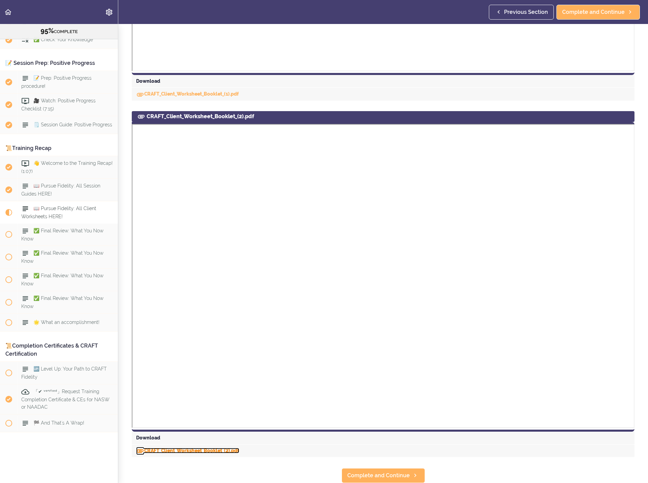
click at [195, 448] on link "CRAFT_Client_Worksheet_Booklet_(2).pdf" at bounding box center [187, 450] width 103 height 5
click at [398, 471] on span "Complete and Continue" at bounding box center [378, 475] width 62 height 8
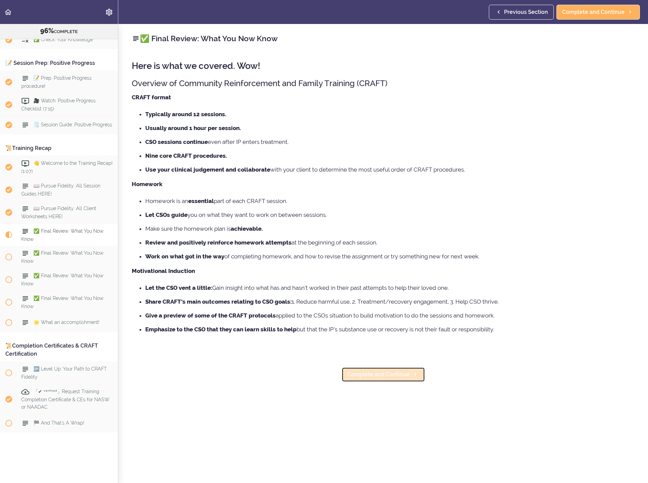
click at [379, 372] on span "Complete and Continue" at bounding box center [378, 374] width 62 height 8
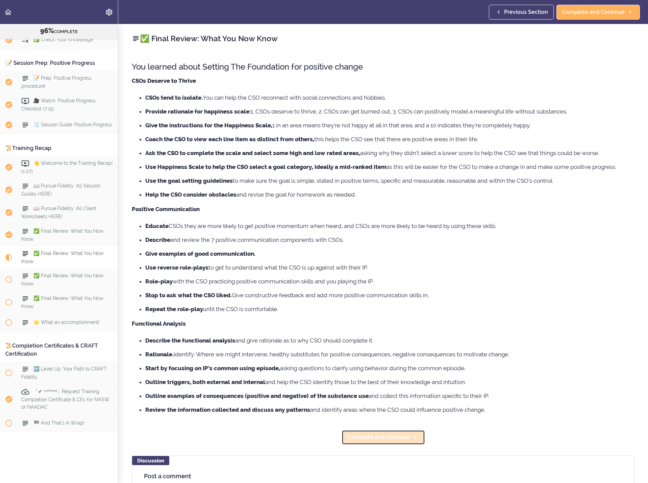
click at [359, 441] on span "Complete and Continue" at bounding box center [378, 437] width 62 height 8
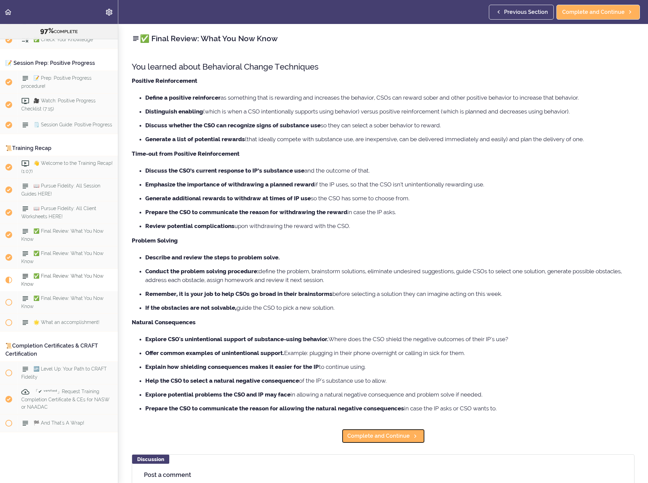
click at [359, 441] on link "Complete and Continue" at bounding box center [382, 435] width 83 height 15
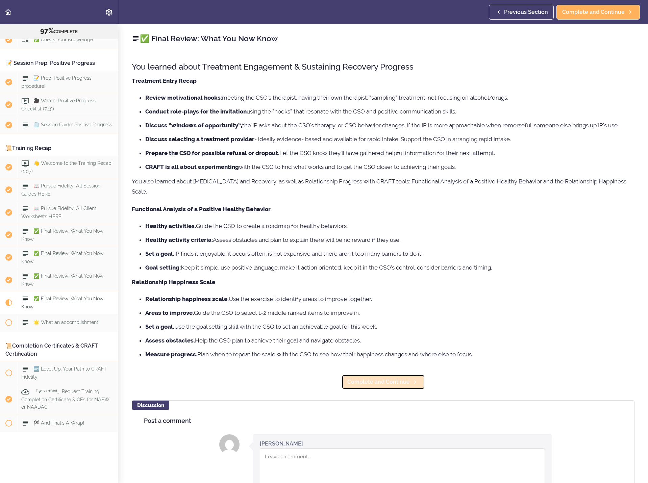
click at [394, 378] on span "Complete and Continue" at bounding box center [378, 382] width 62 height 8
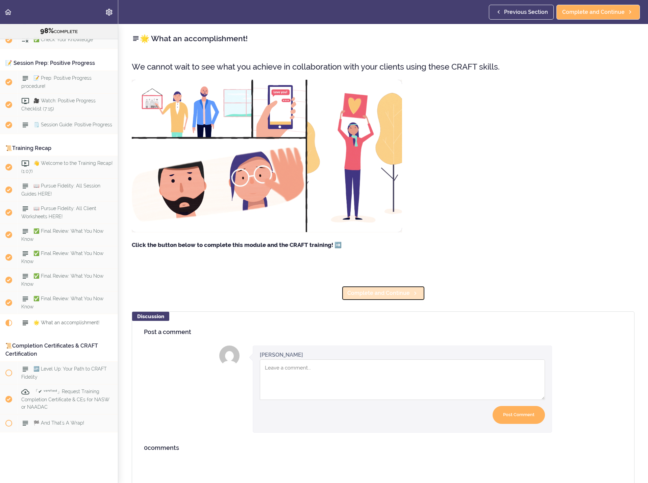
click at [352, 298] on link "Complete and Continue" at bounding box center [382, 293] width 83 height 15
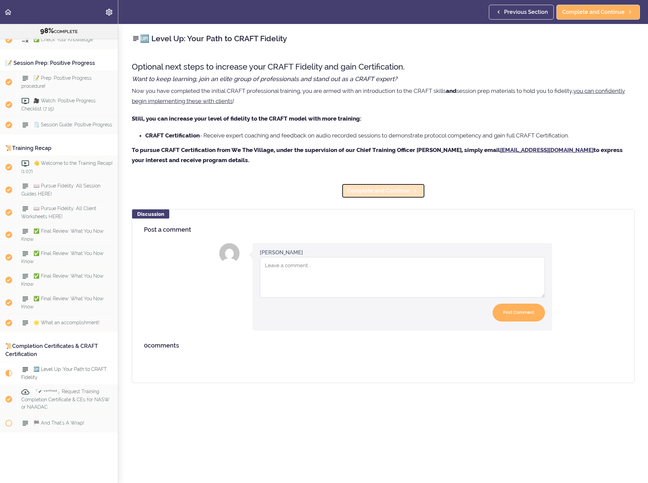
click at [373, 190] on span "Complete and Continue" at bounding box center [378, 191] width 62 height 8
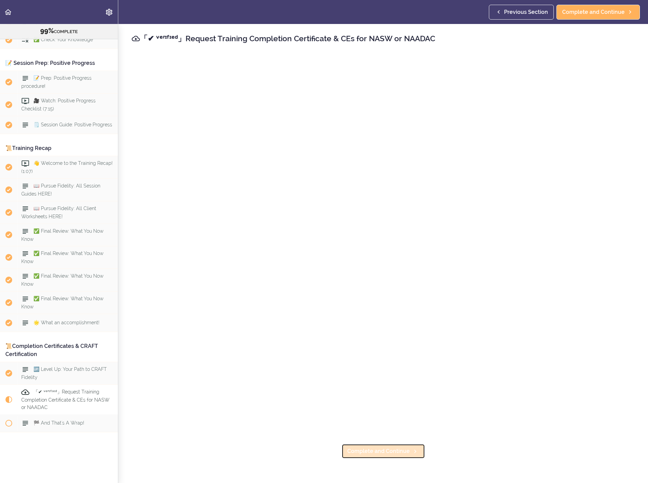
click at [359, 448] on span "Complete and Continue" at bounding box center [378, 451] width 62 height 8
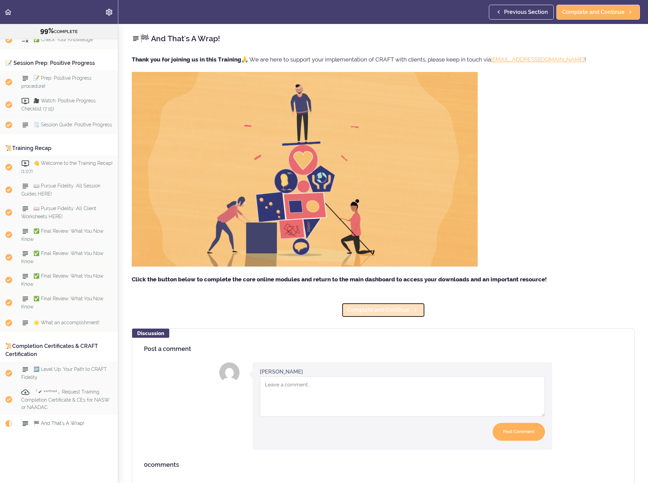
click at [375, 314] on link "Complete and Continue" at bounding box center [382, 310] width 83 height 15
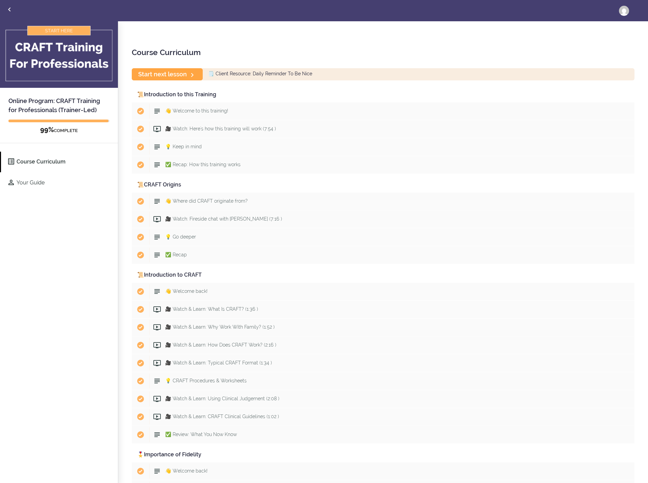
click at [165, 76] on link "Start next lesson" at bounding box center [167, 74] width 71 height 12
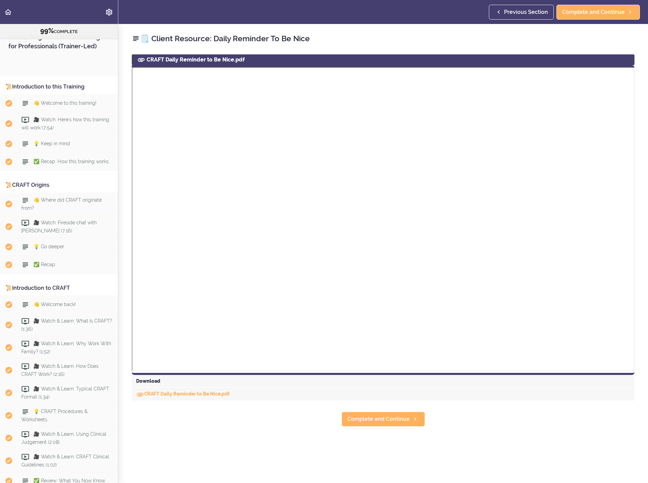
scroll to position [2563, 0]
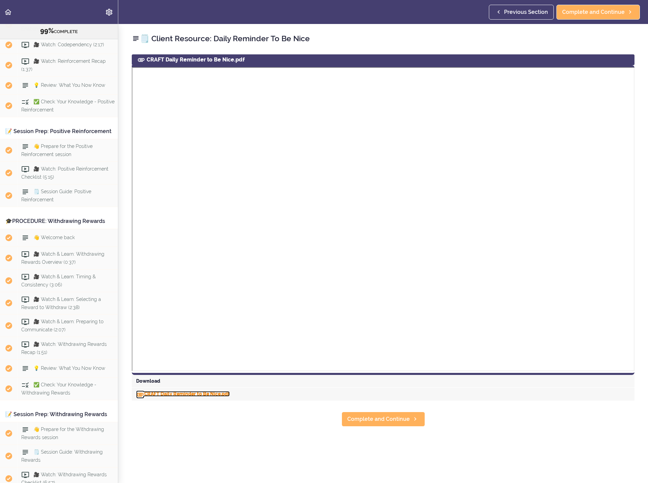
click at [177, 395] on link "CRAFT Daily Reminder to Be Nice.pdf" at bounding box center [183, 393] width 94 height 5
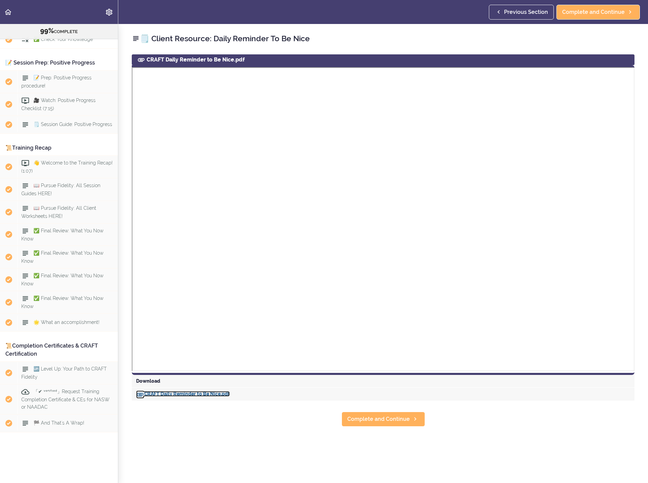
scroll to position [4331, 0]
click at [387, 424] on link "Complete and Continue" at bounding box center [382, 419] width 83 height 15
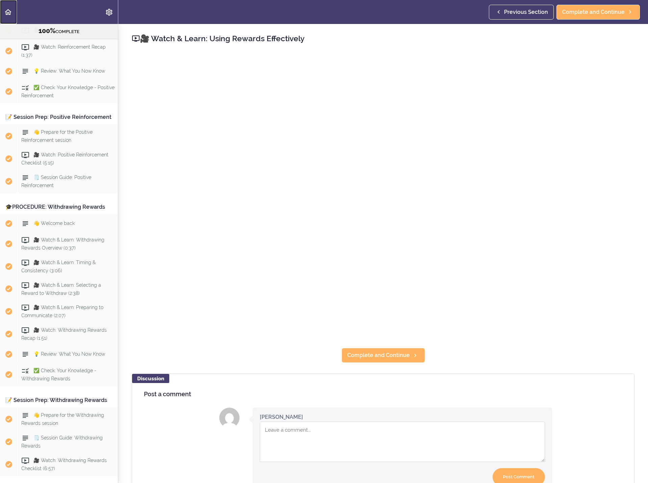
click at [11, 11] on icon "Back to course curriculum" at bounding box center [8, 12] width 8 height 8
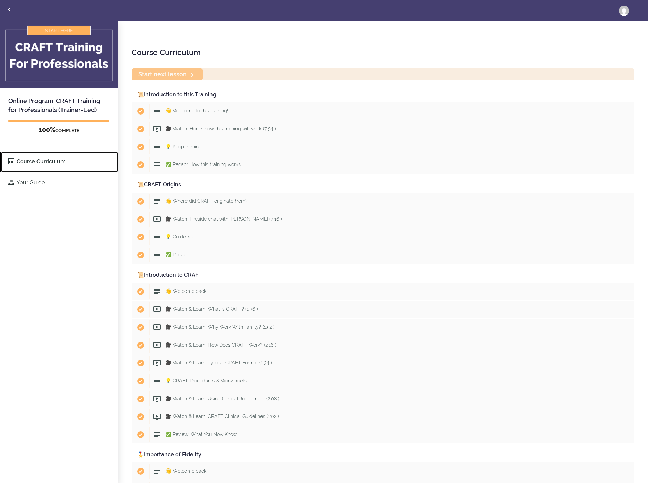
click at [44, 159] on link "Course Curriculum" at bounding box center [59, 162] width 117 height 21
